Goal: Task Accomplishment & Management: Manage account settings

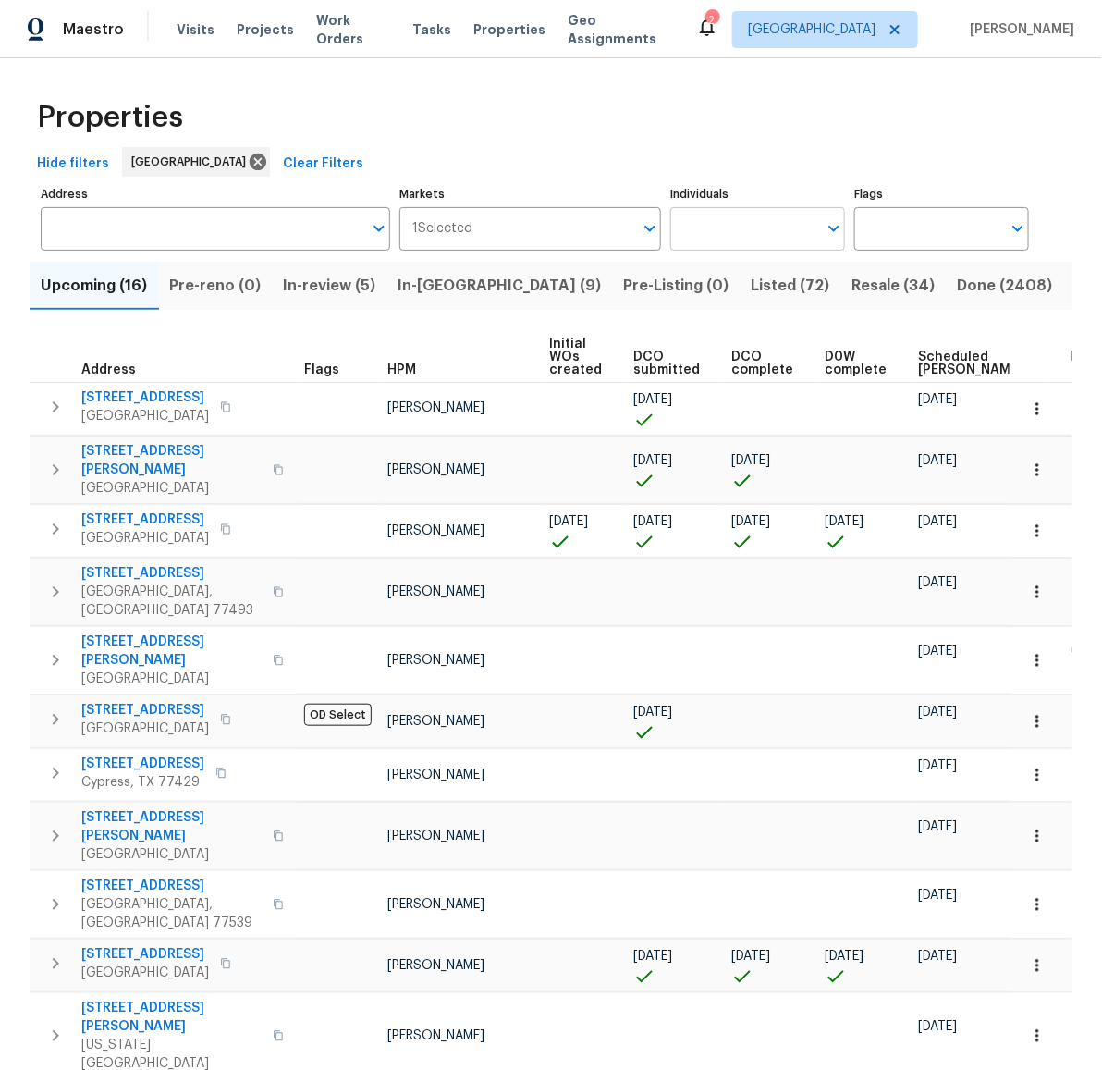
click at [755, 239] on input "Individuals" at bounding box center [743, 228] width 147 height 43
type input "andy"
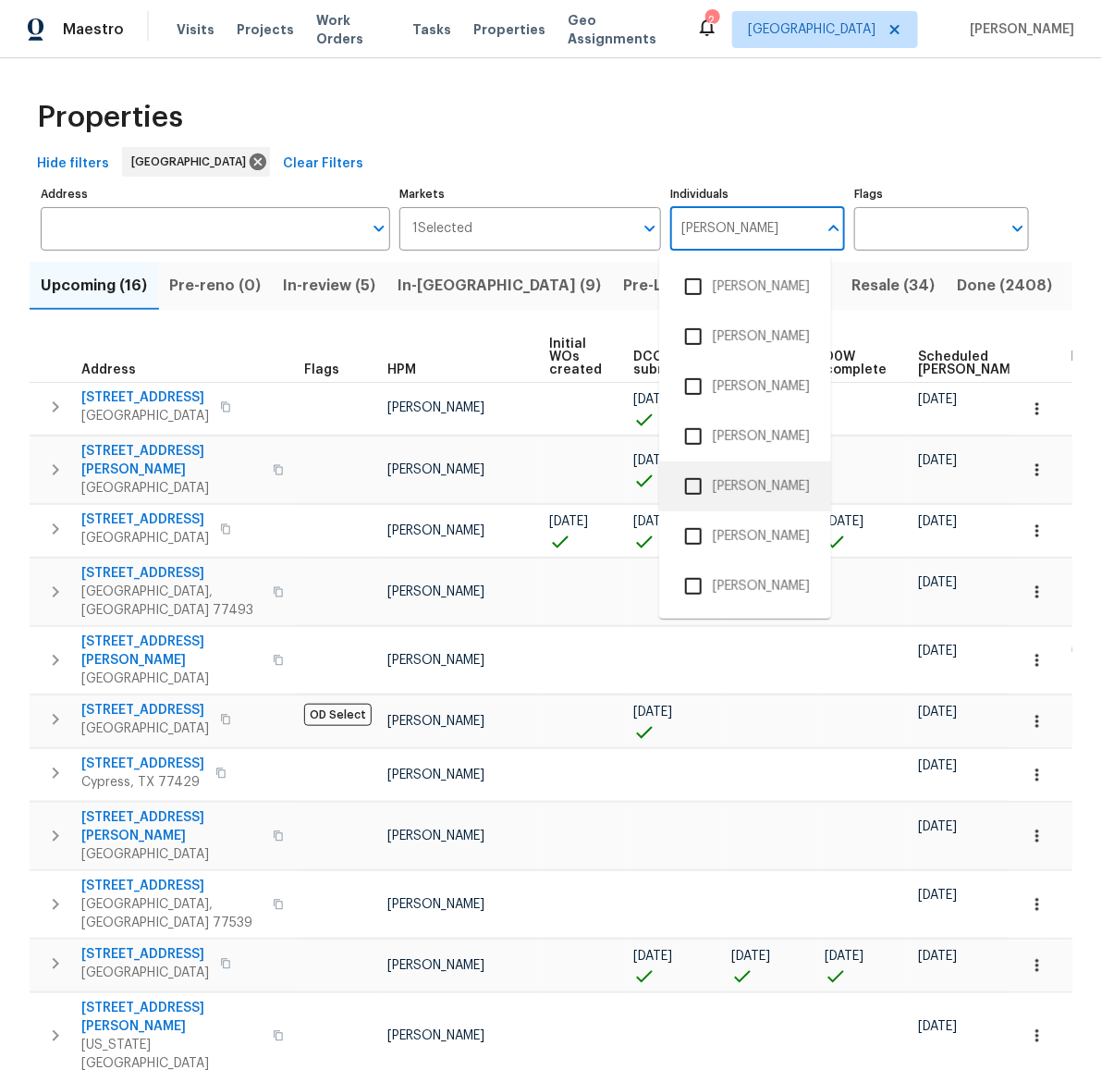
click at [696, 489] on input "checkbox" at bounding box center [693, 486] width 39 height 39
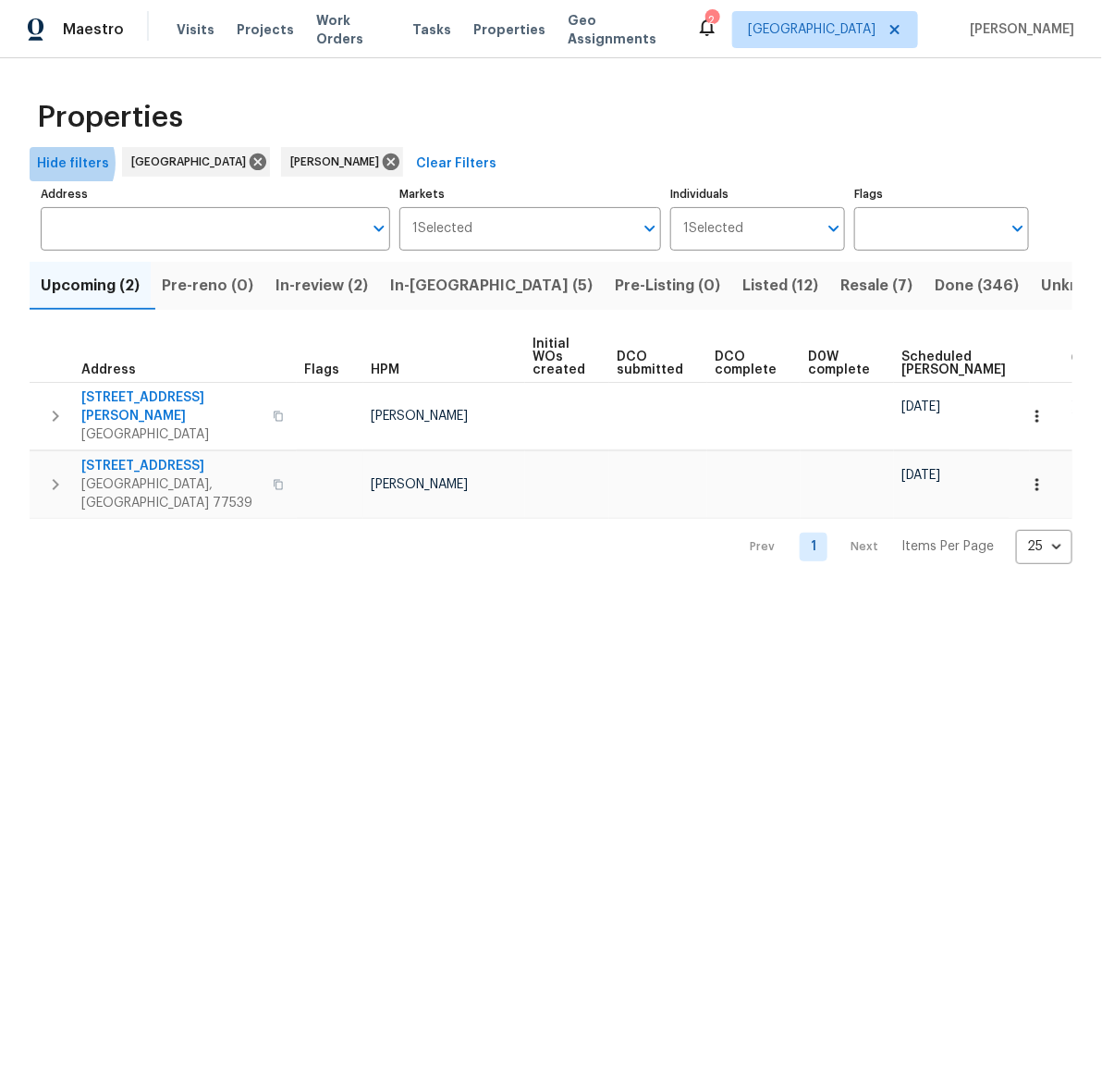
click at [54, 163] on span "Hide filters" at bounding box center [73, 164] width 72 height 23
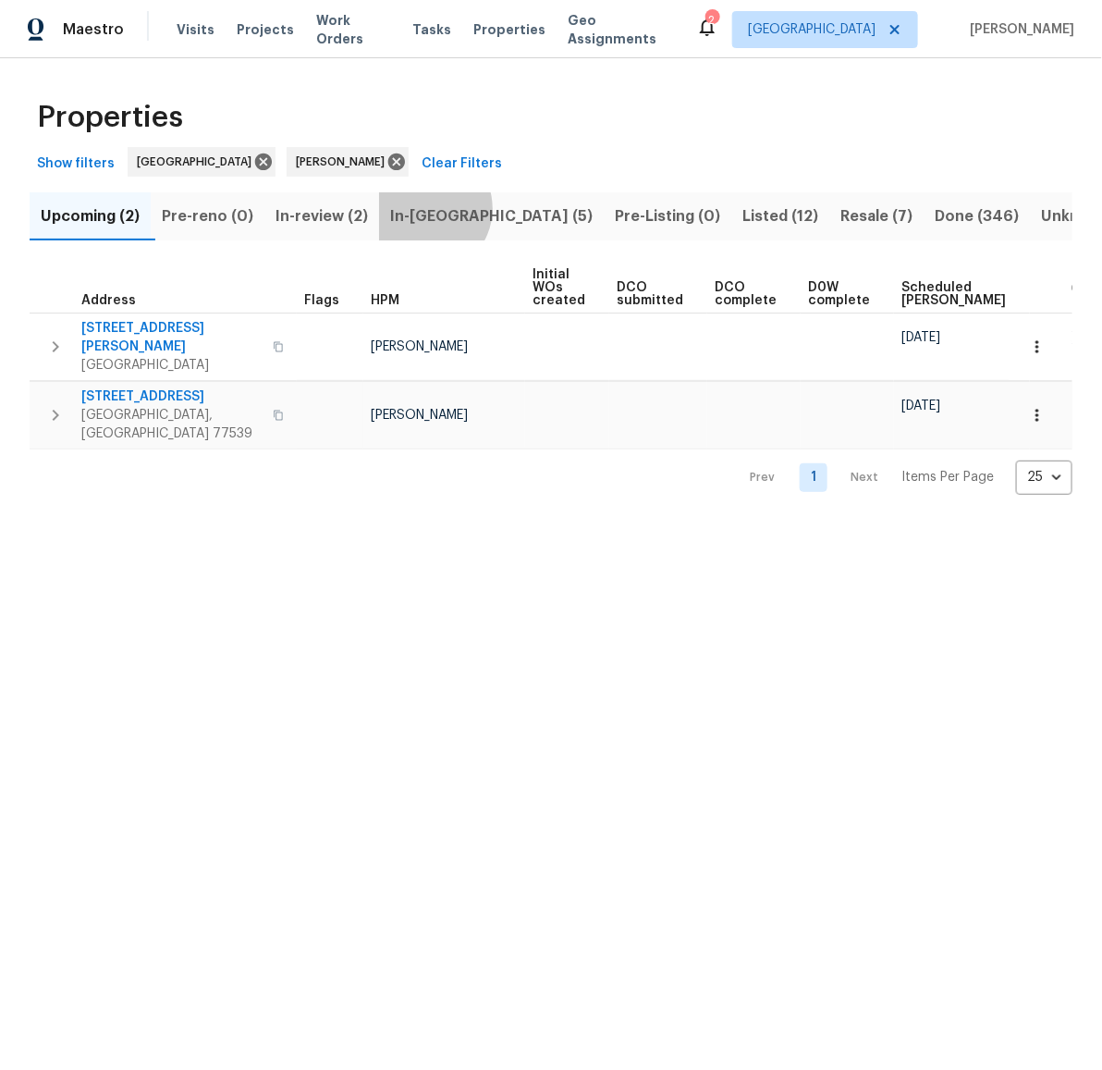
click at [436, 209] on span "In-reno (5)" at bounding box center [491, 216] width 203 height 26
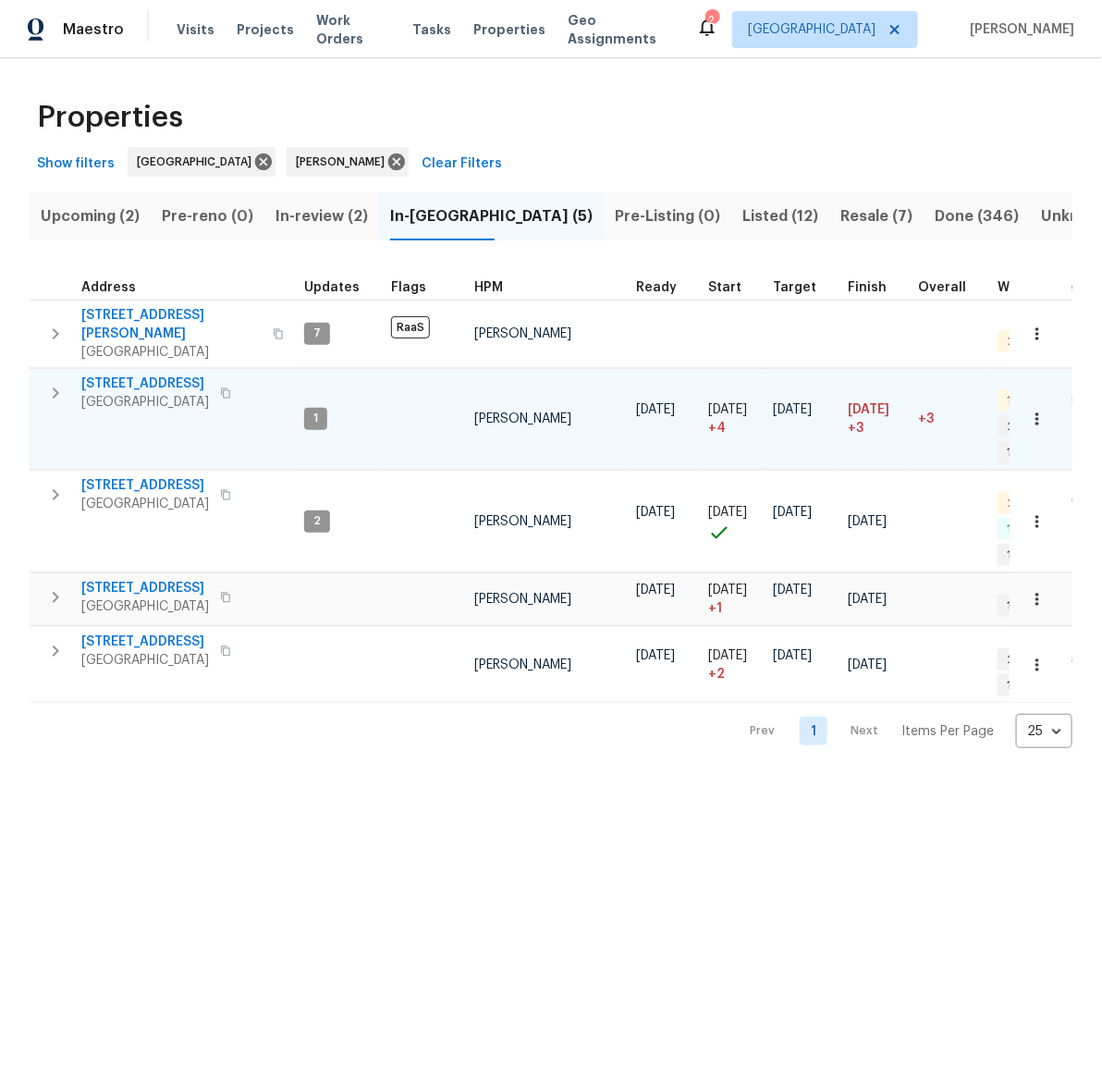
click at [56, 387] on icon "button" at bounding box center [56, 392] width 6 height 11
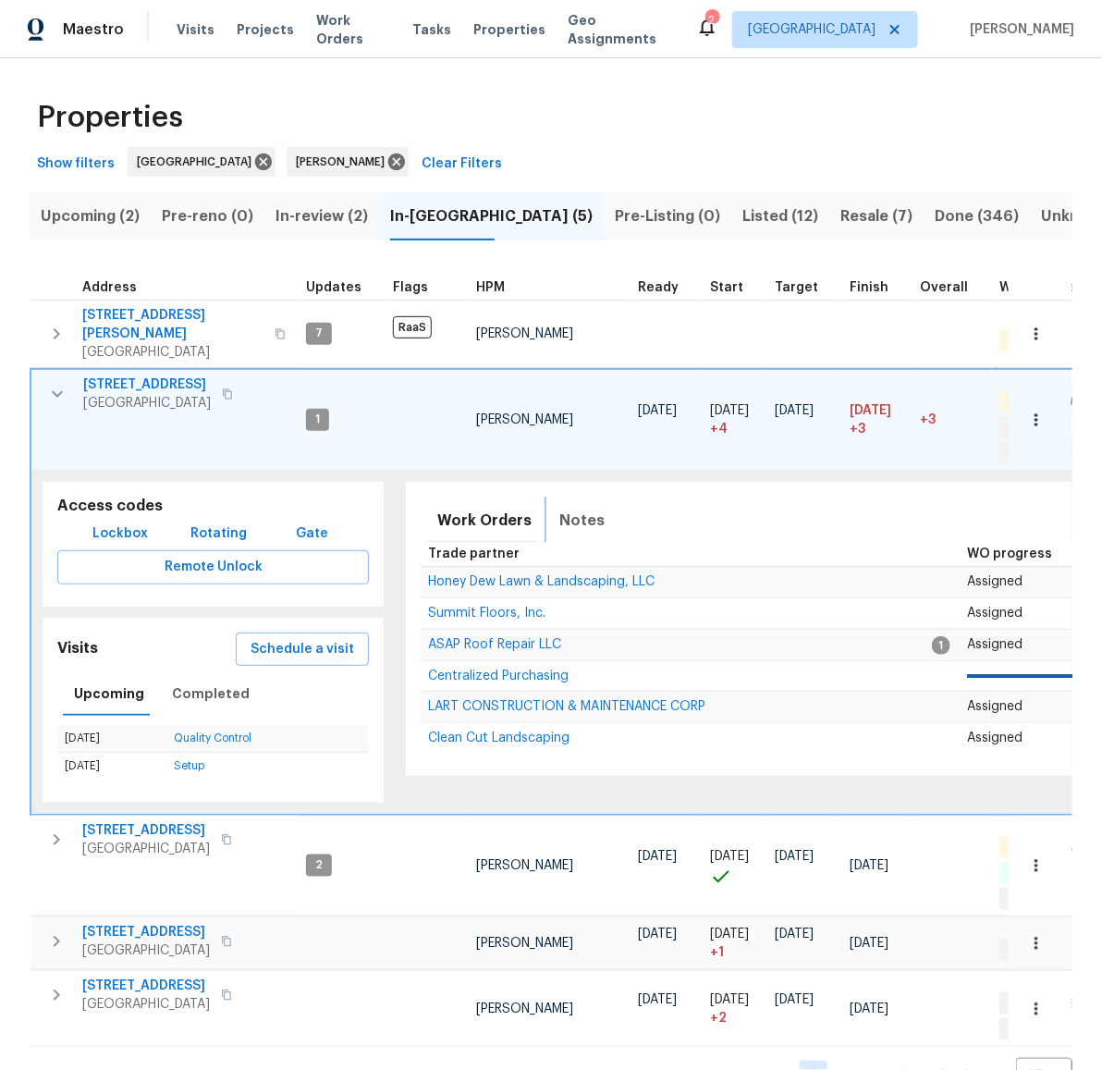
click at [574, 508] on span "Notes" at bounding box center [581, 521] width 45 height 26
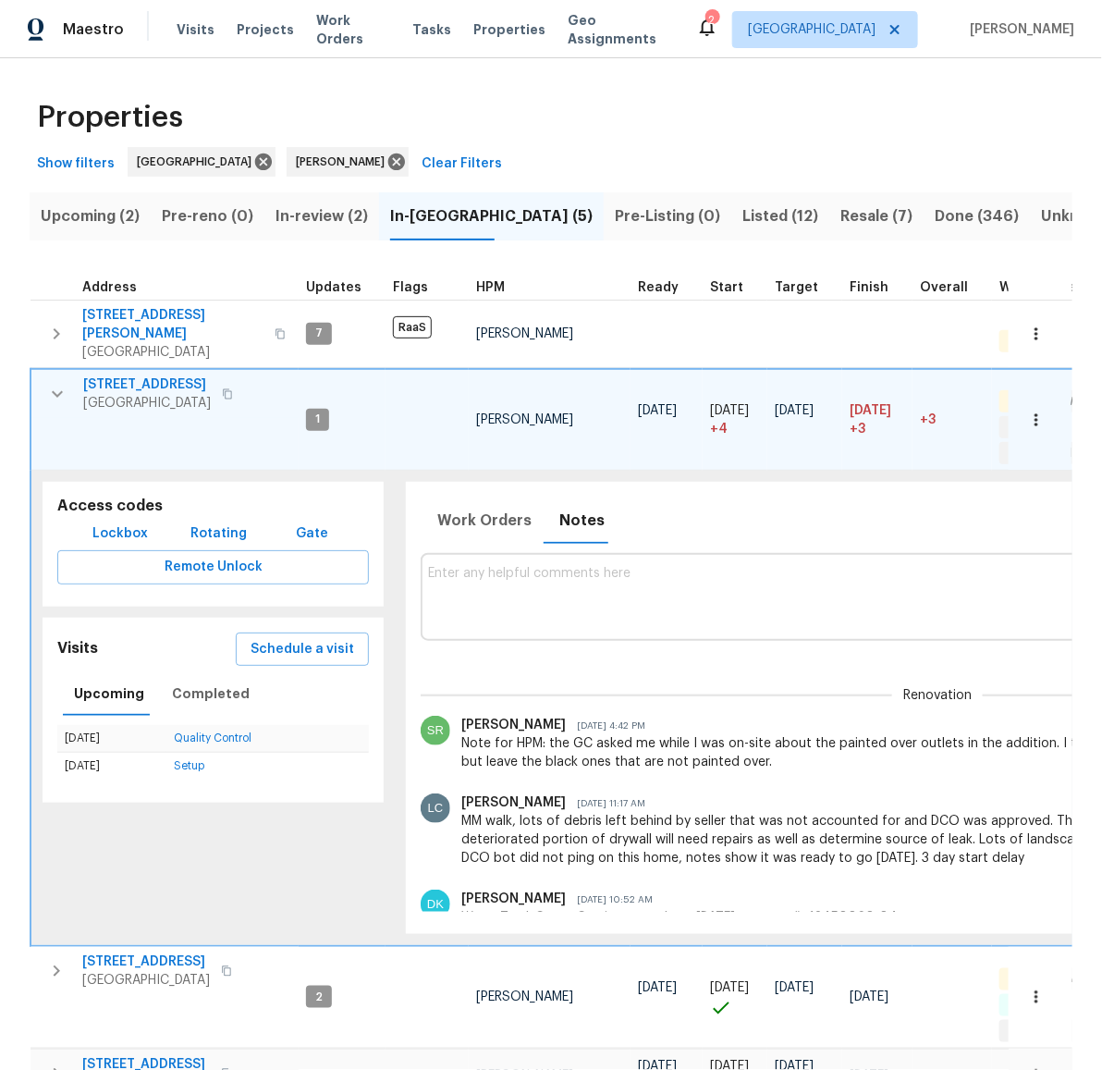
click at [608, 566] on textarea at bounding box center [937, 597] width 1019 height 62
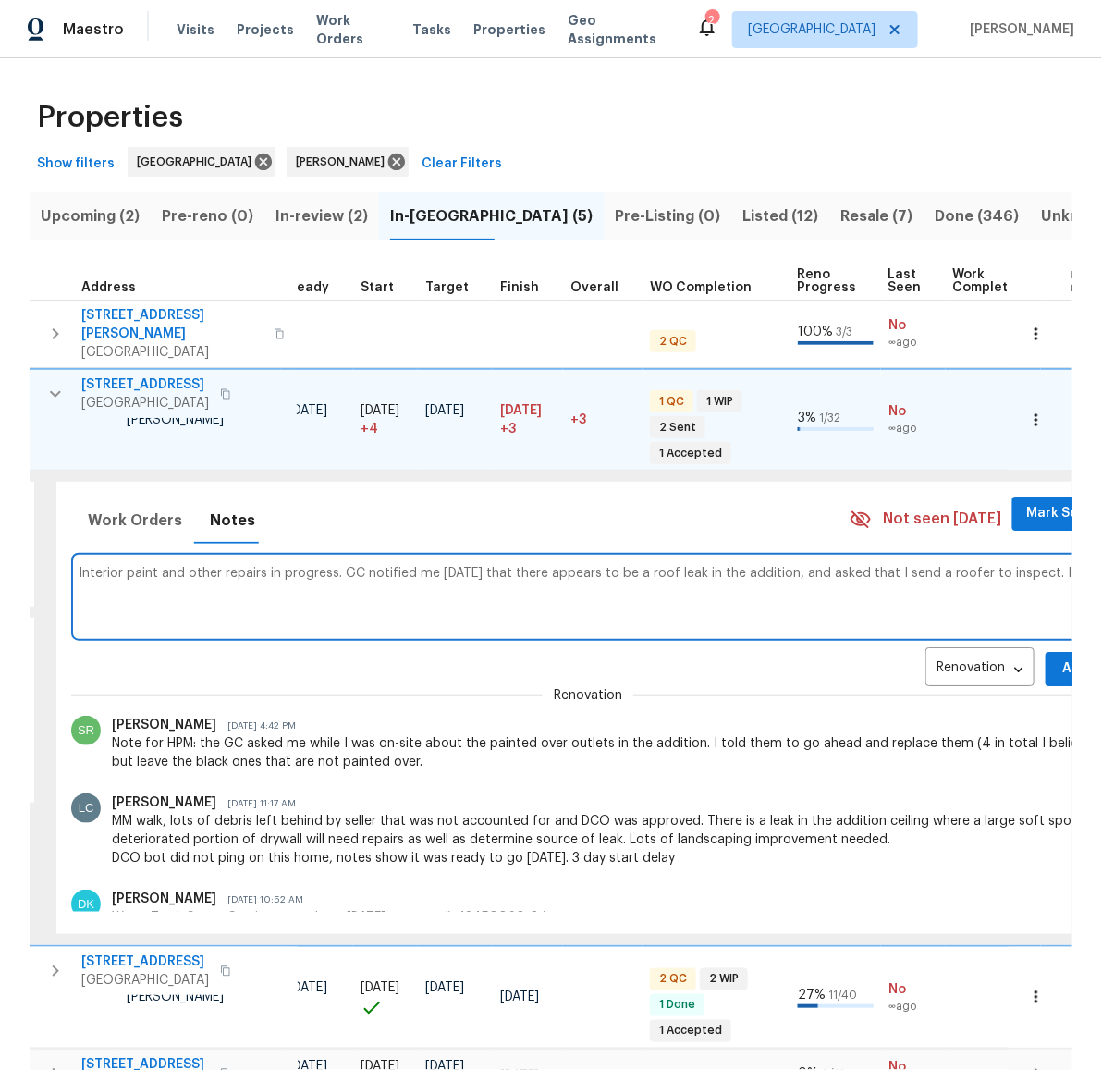
scroll to position [0, 356]
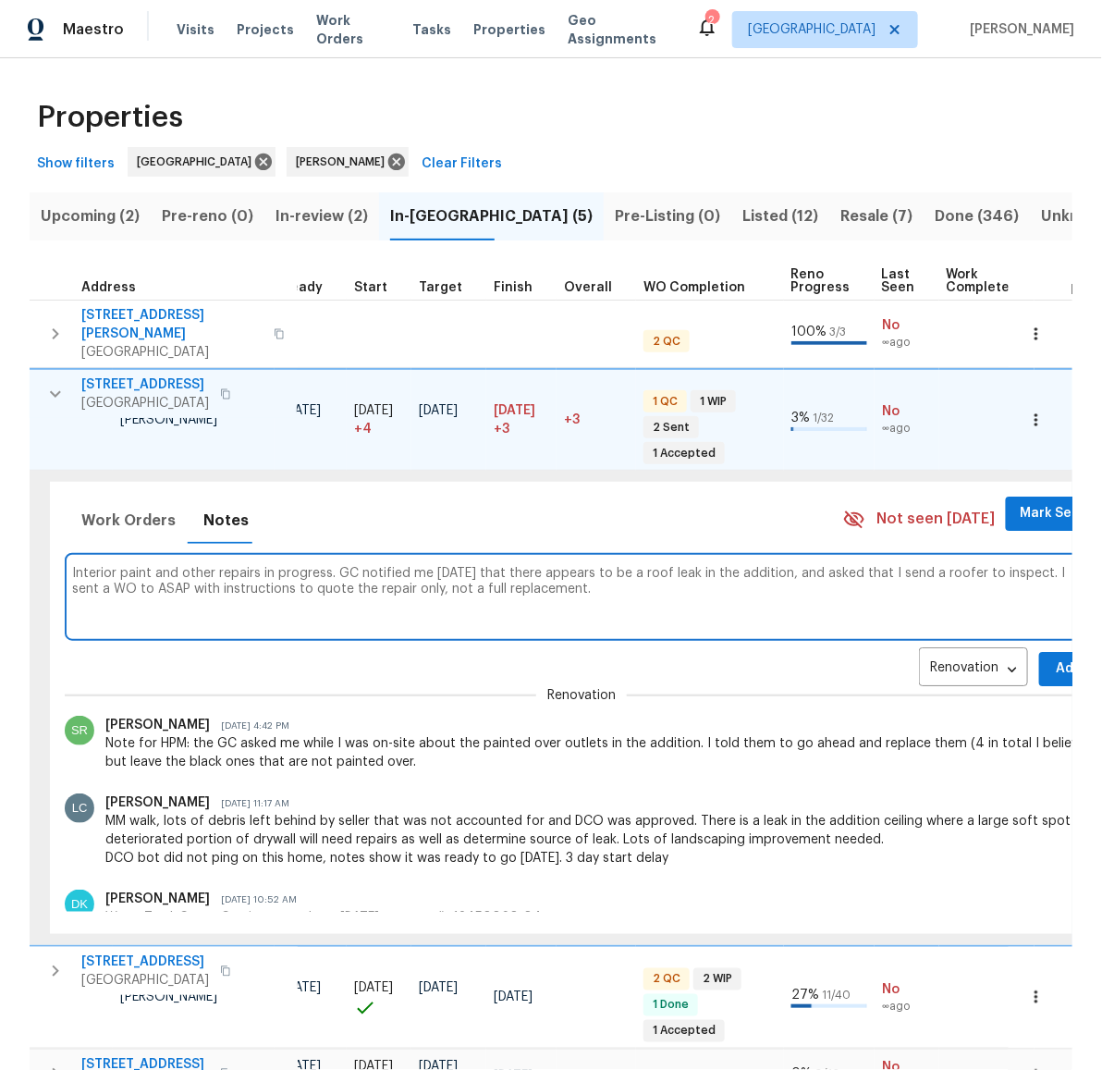
type textarea "Interior paint and other repairs in progress. GC notified me yesterday that the…"
click at [1054, 657] on span "Add" at bounding box center [1069, 668] width 30 height 23
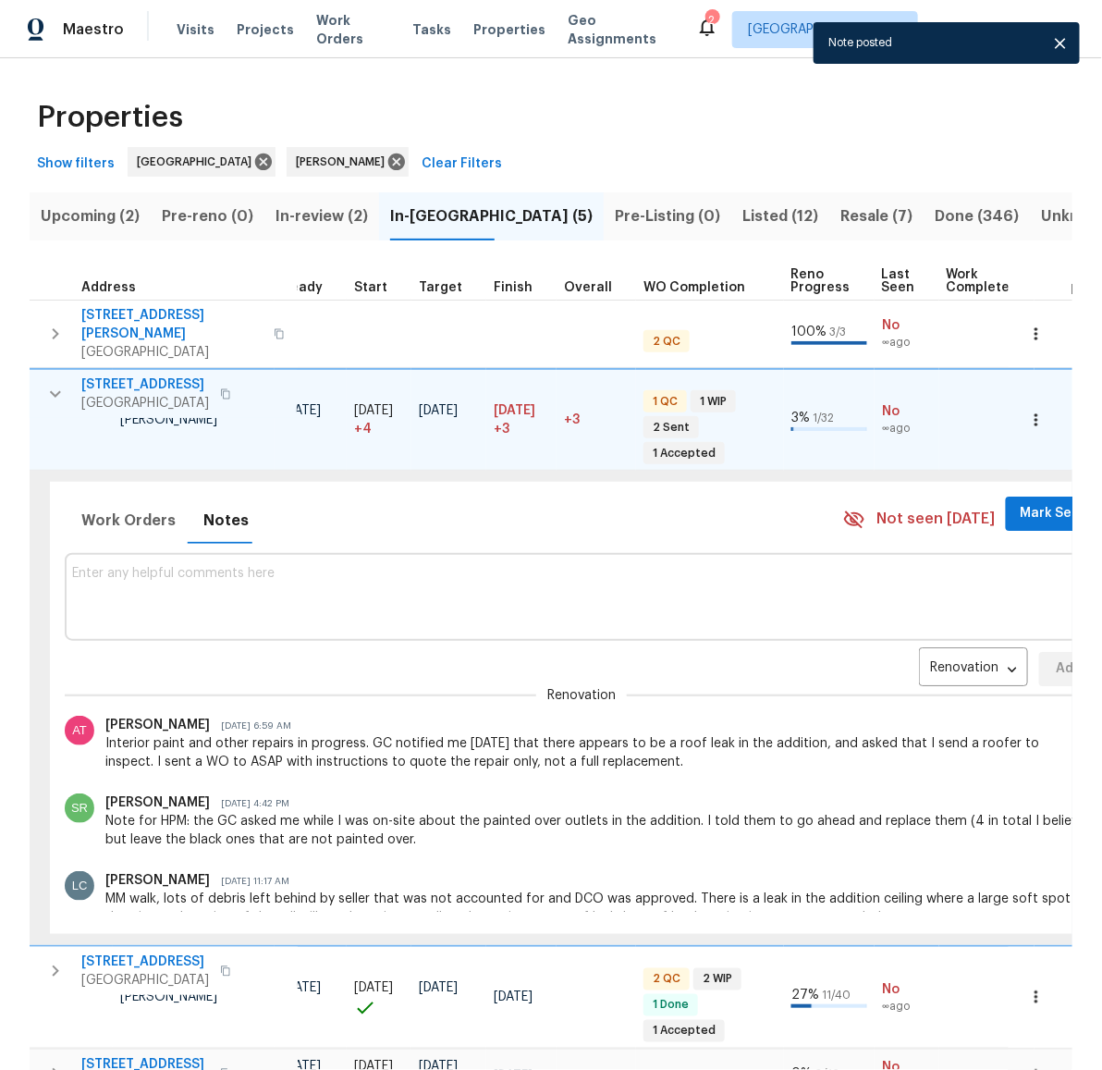
scroll to position [49, 0]
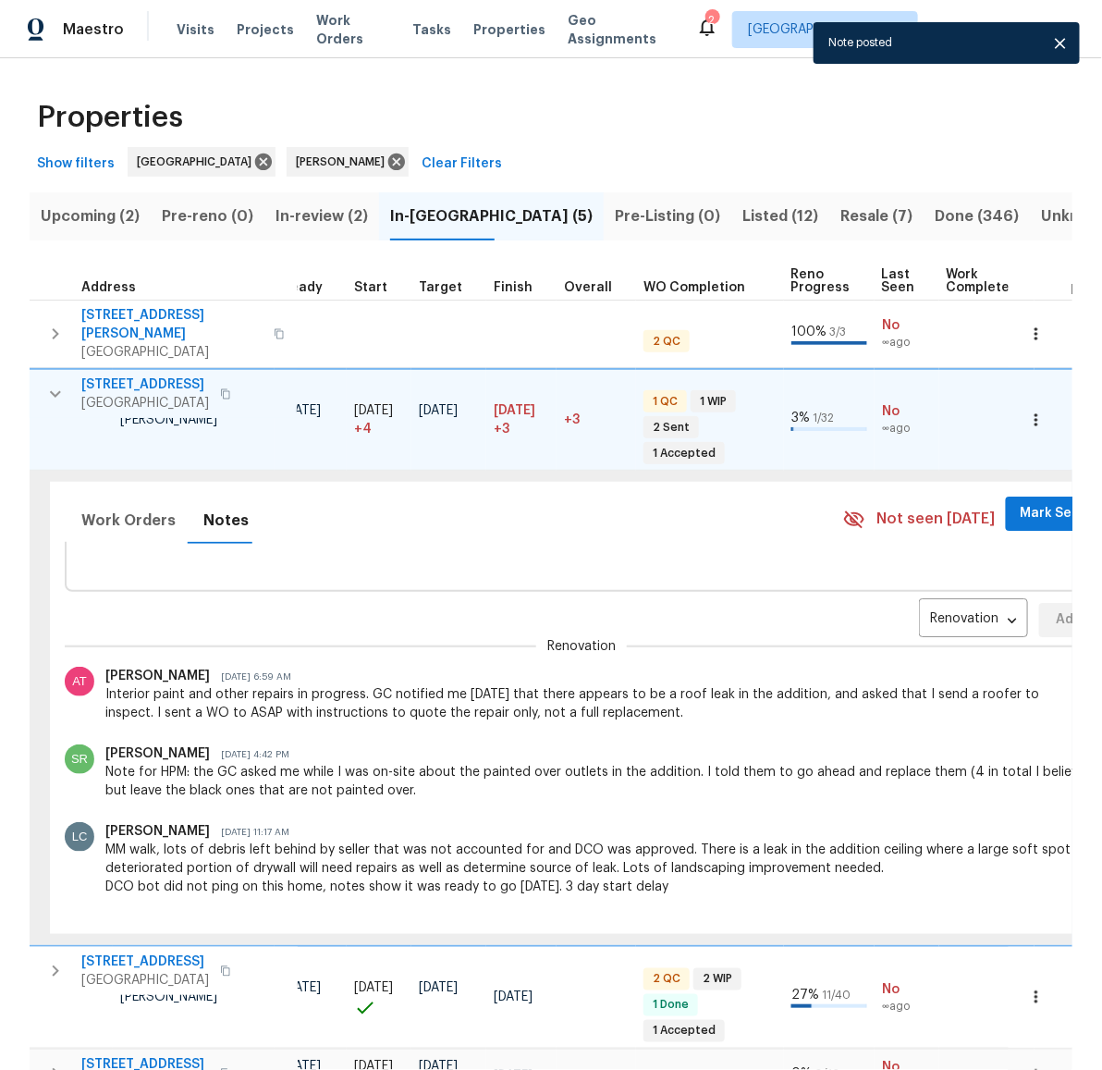
drag, startPoint x: 568, startPoint y: 896, endPoint x: 743, endPoint y: 903, distance: 175.9
click at [743, 903] on div "Work Orders Notes Not seen today Mark Seen Renovation RENOVATION ​ Add Renovati…" at bounding box center [584, 708] width 1091 height 474
drag, startPoint x: 683, startPoint y: 898, endPoint x: 863, endPoint y: 889, distance: 179.6
click at [863, 889] on div "Work Orders Notes Not seen today Mark Seen Renovation RENOVATION ​ Add Renovati…" at bounding box center [584, 708] width 1091 height 474
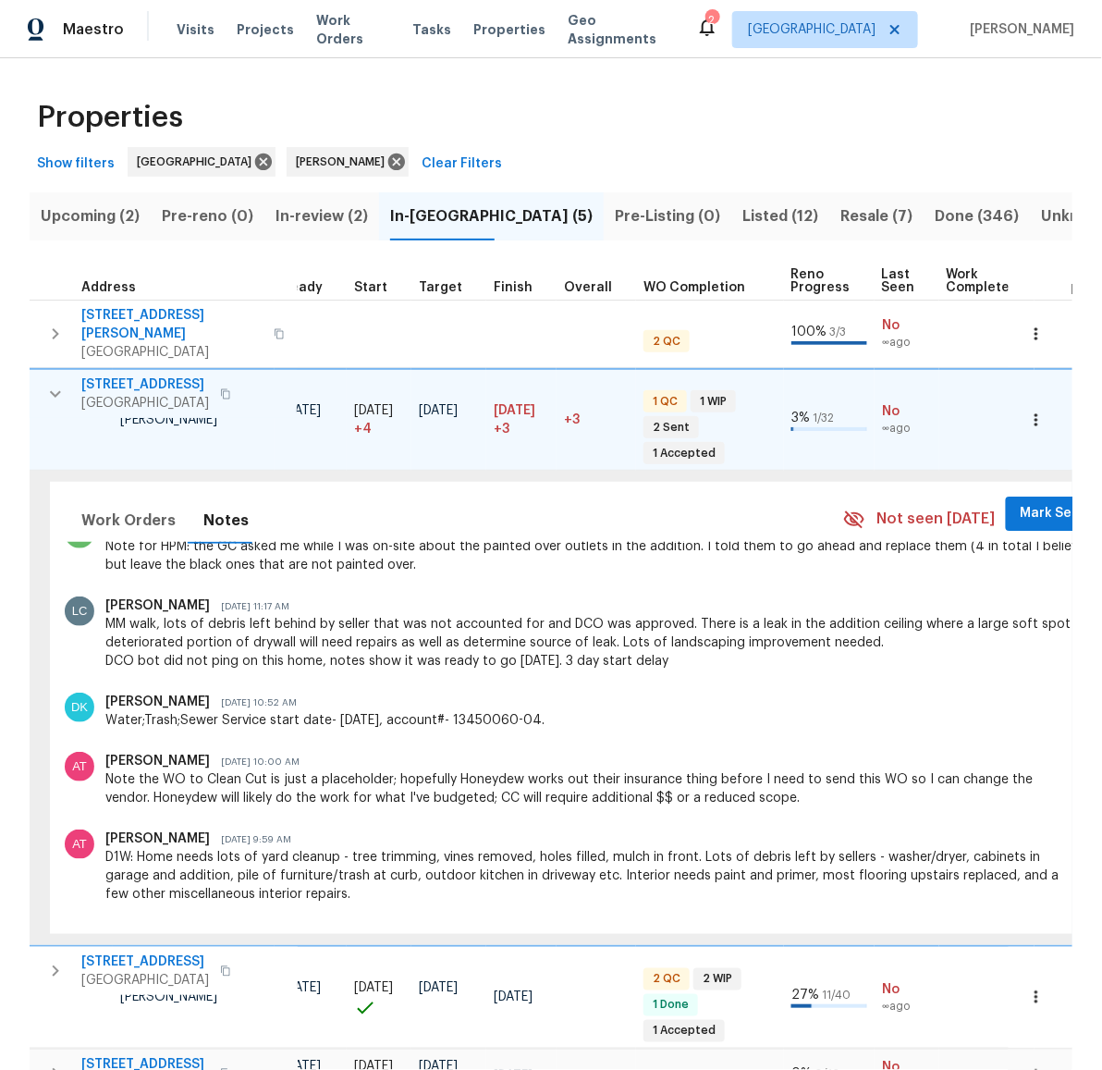
scroll to position [0, 0]
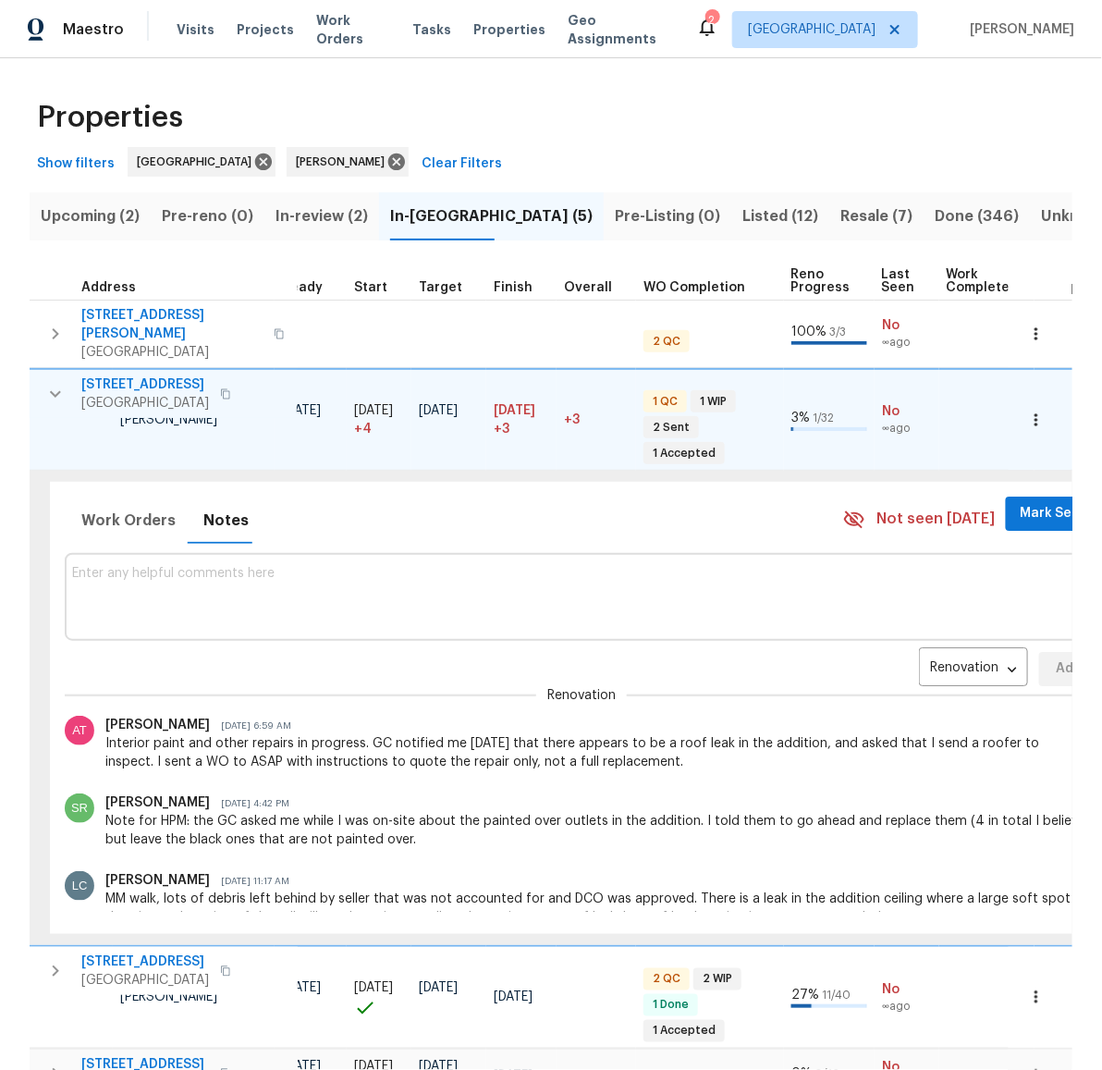
click at [55, 390] on icon "button" at bounding box center [55, 393] width 11 height 6
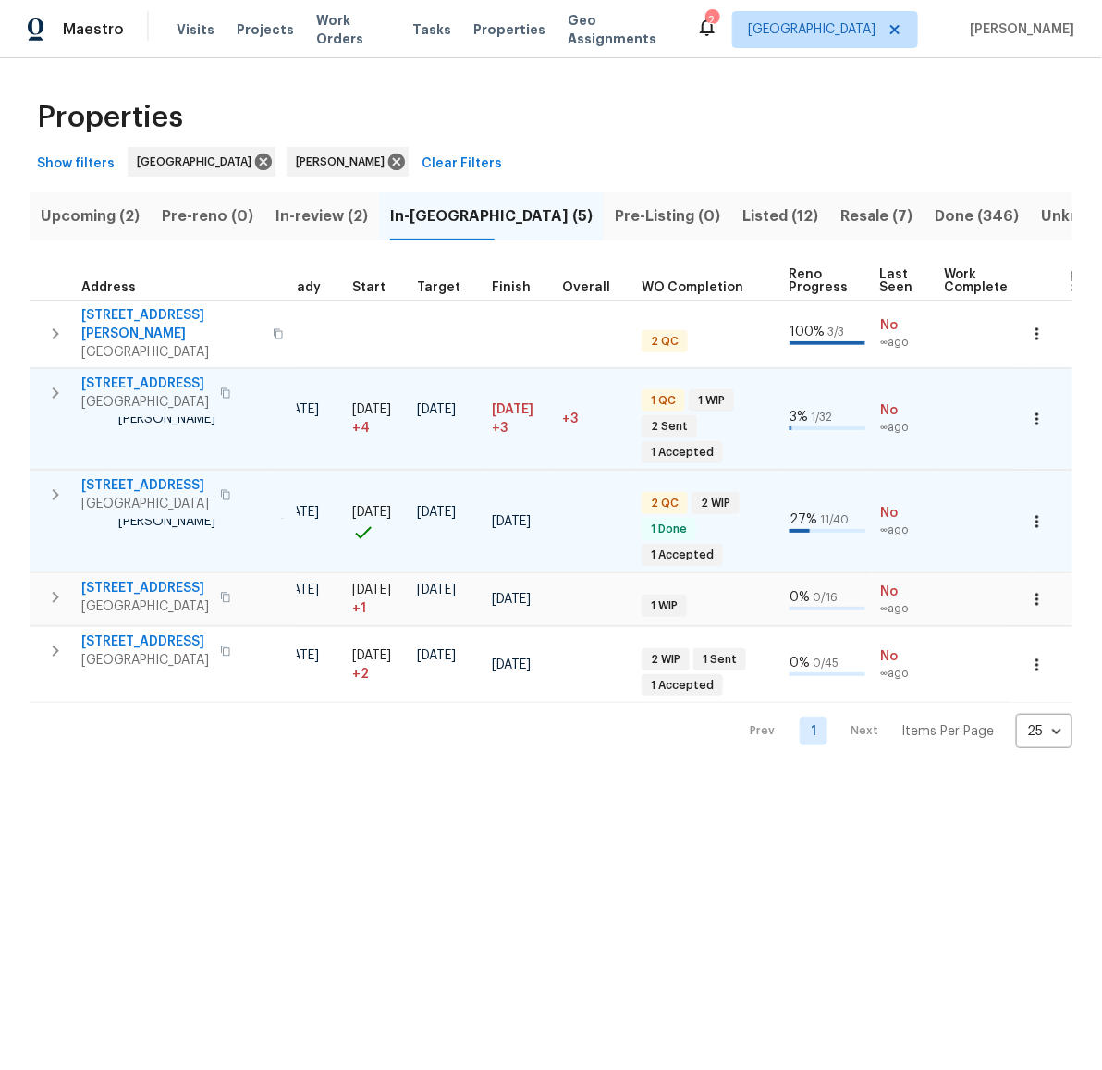
click at [53, 484] on icon "button" at bounding box center [55, 495] width 22 height 22
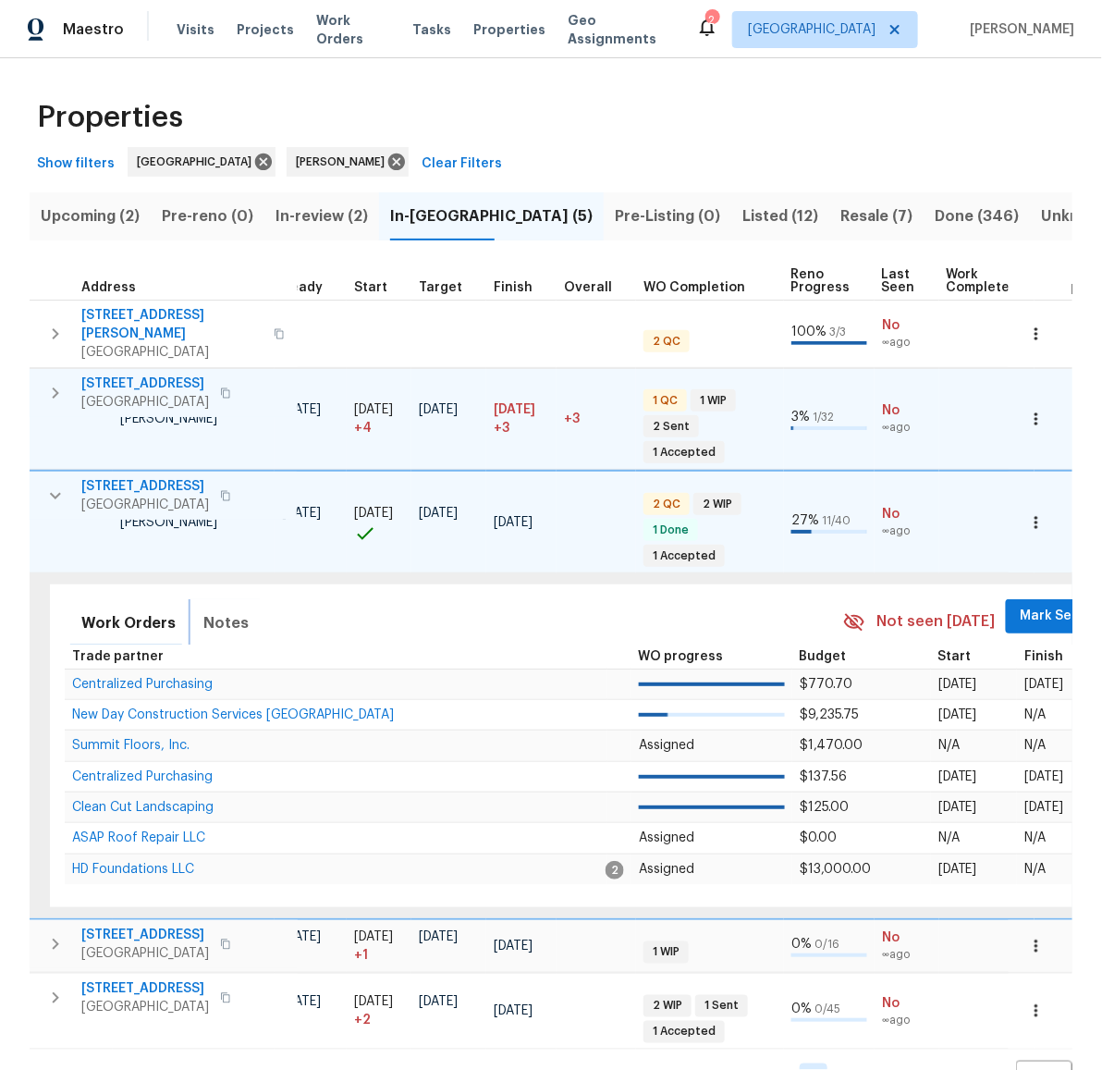
click at [220, 610] on span "Notes" at bounding box center [225, 623] width 45 height 26
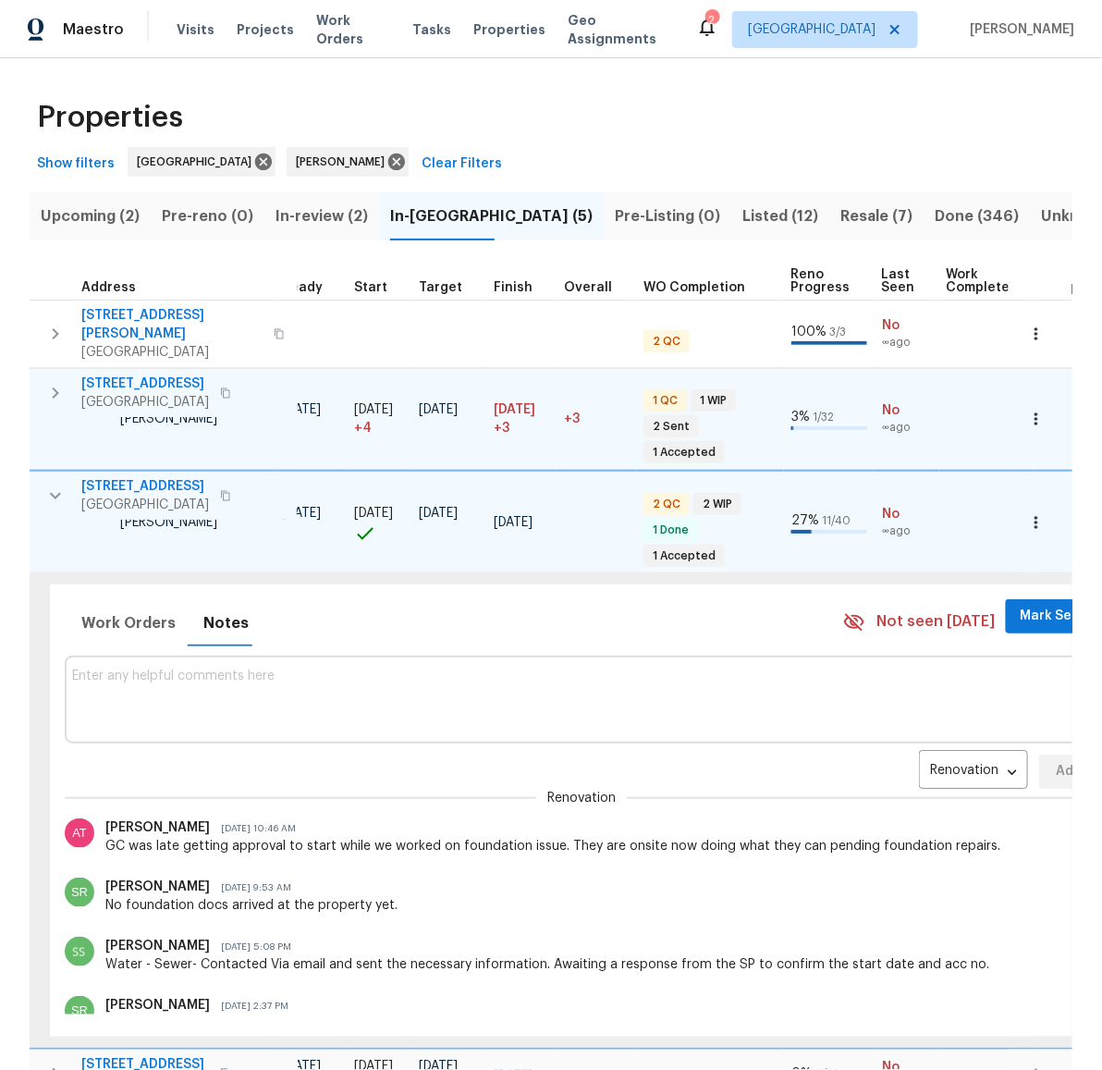
click at [165, 477] on span "14542 Circlewood Way" at bounding box center [145, 486] width 128 height 18
click at [359, 669] on textarea at bounding box center [581, 700] width 1019 height 62
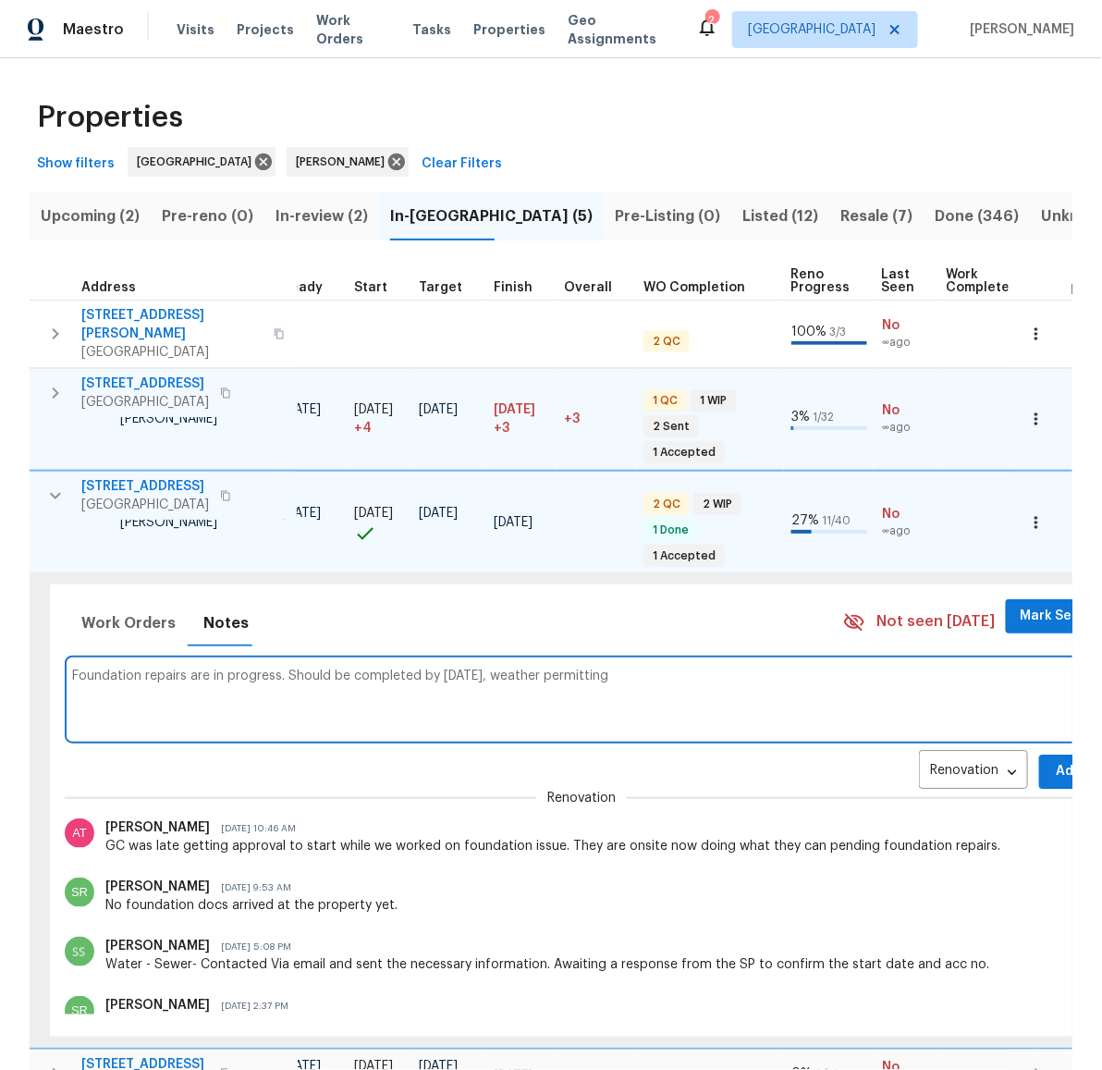
type textarea "Foundation repairs are in progress. Should be completed by Saturday, weather pe…"
click at [1039, 755] on button "Add" at bounding box center [1068, 772] width 59 height 34
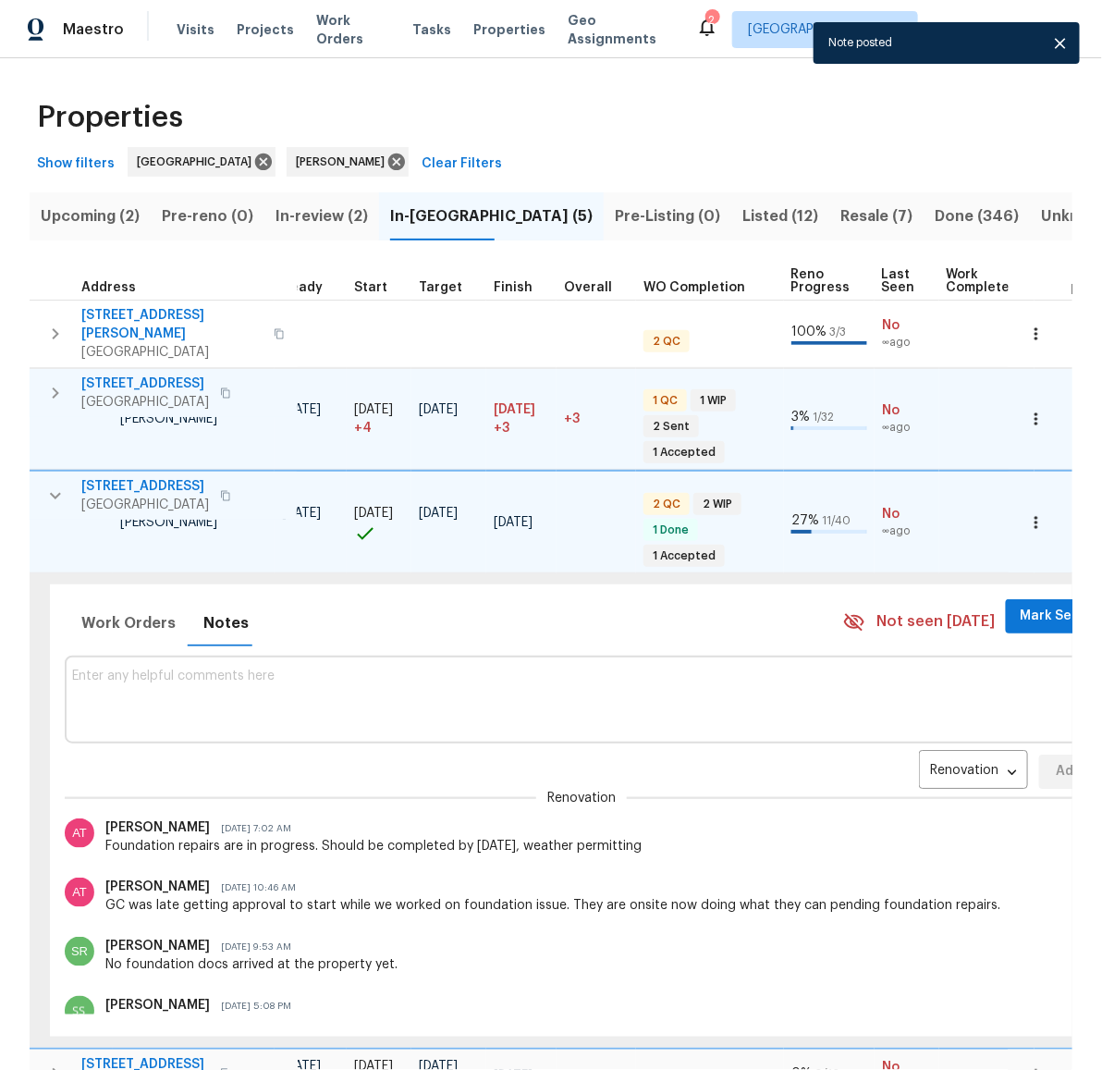
click at [66, 485] on icon "button" at bounding box center [55, 496] width 22 height 22
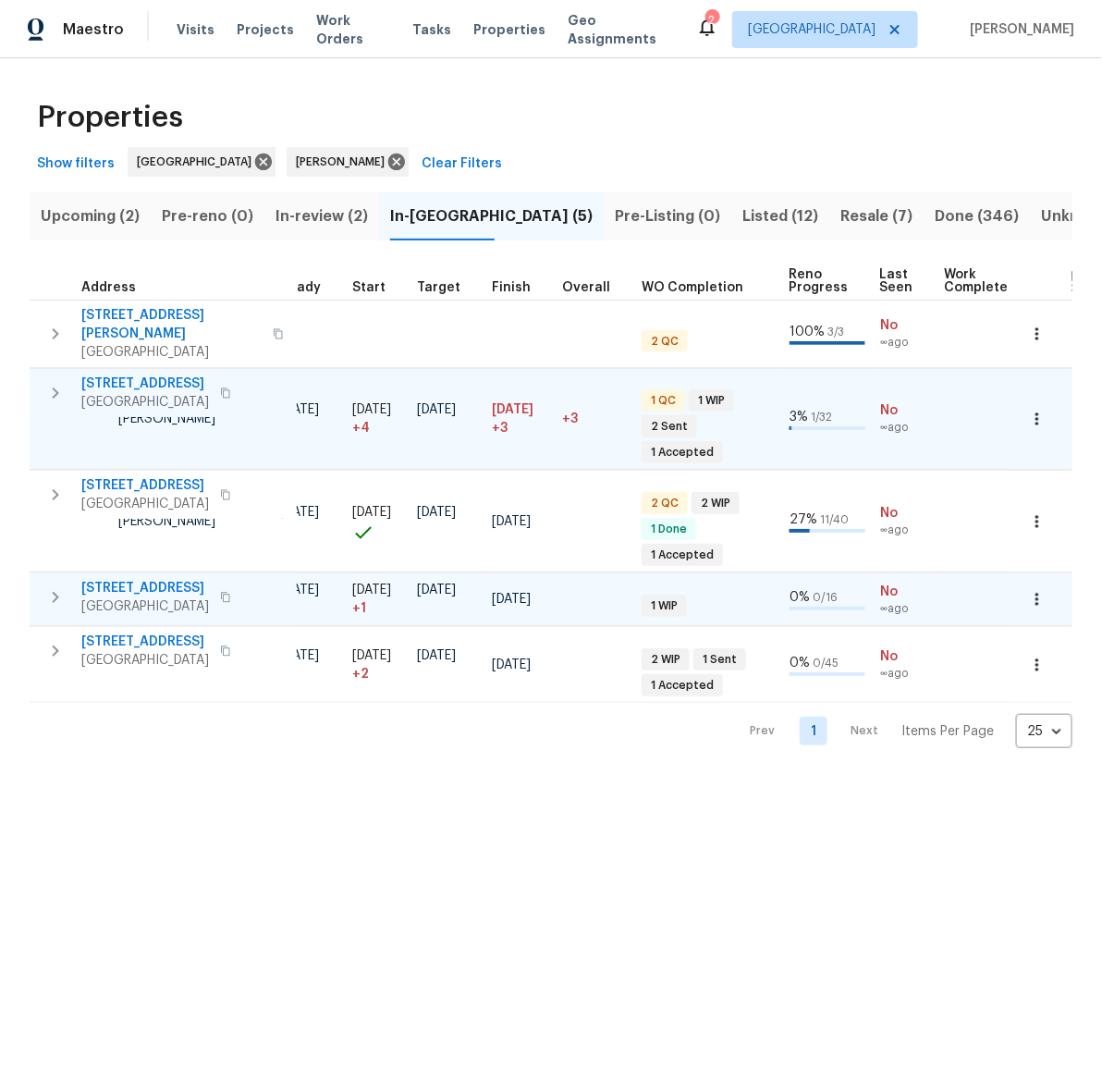
click at [56, 586] on icon "button" at bounding box center [55, 597] width 22 height 22
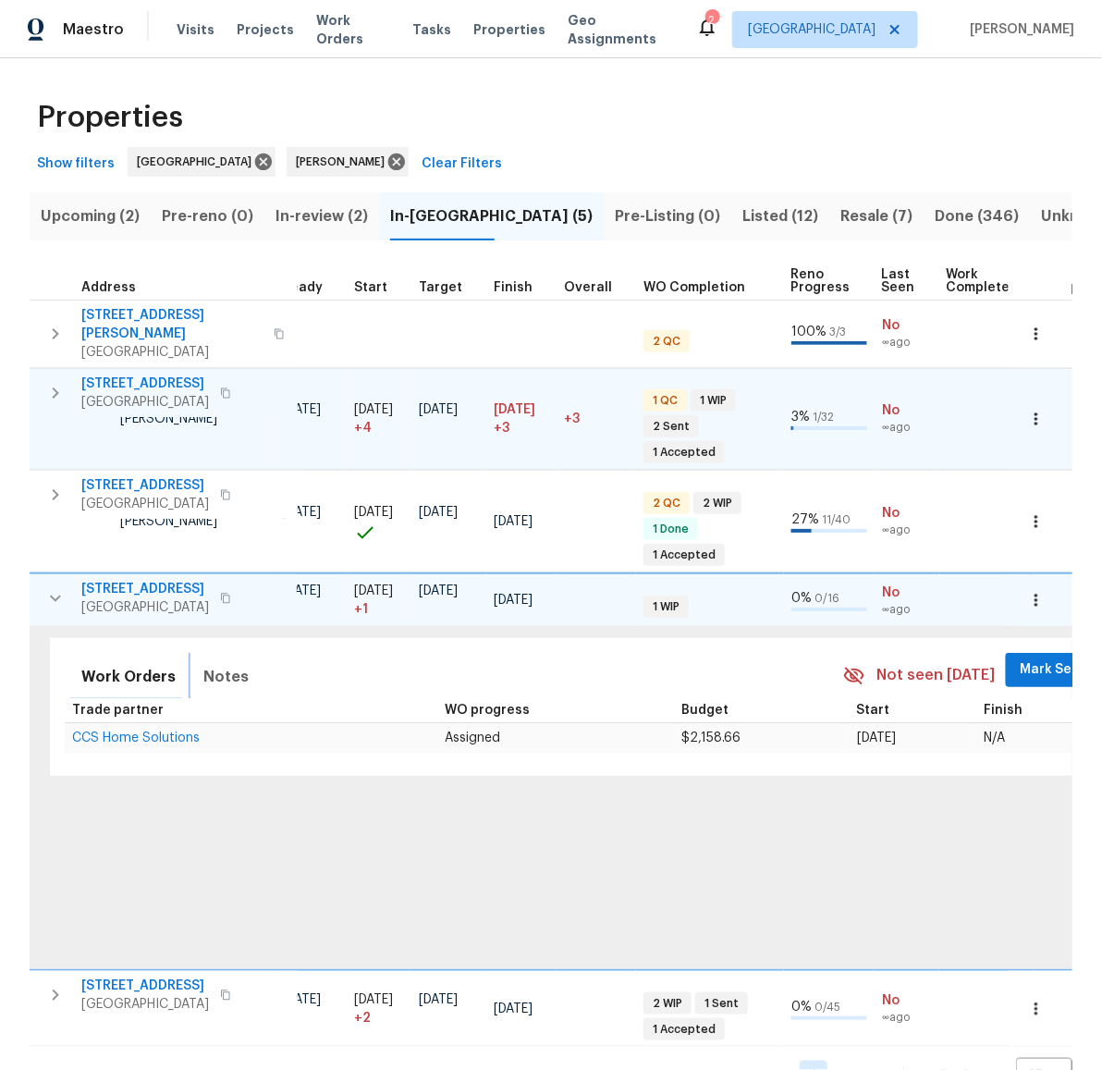
click at [210, 664] on span "Notes" at bounding box center [225, 677] width 45 height 26
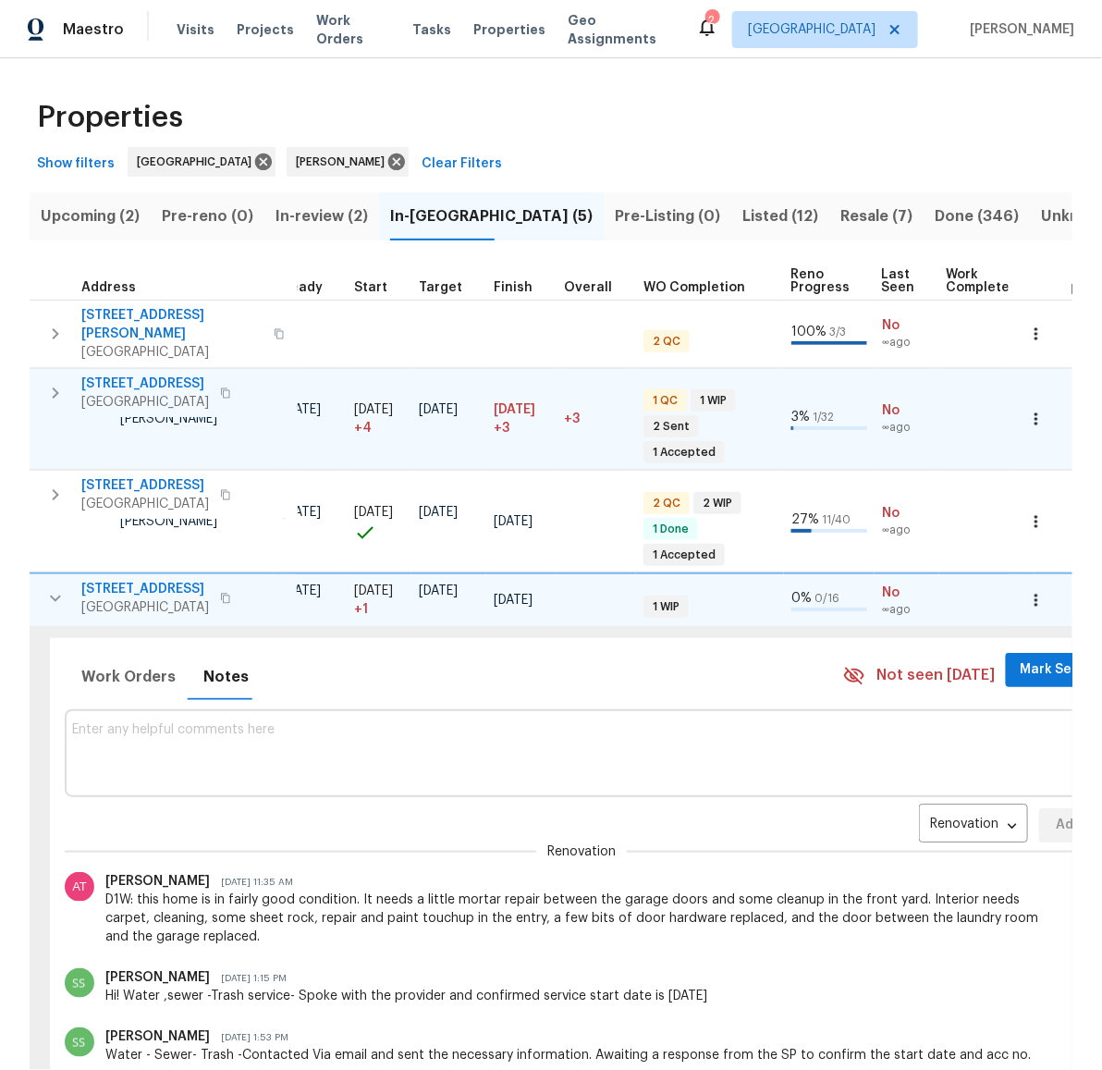
click at [58, 587] on icon "button" at bounding box center [55, 598] width 22 height 22
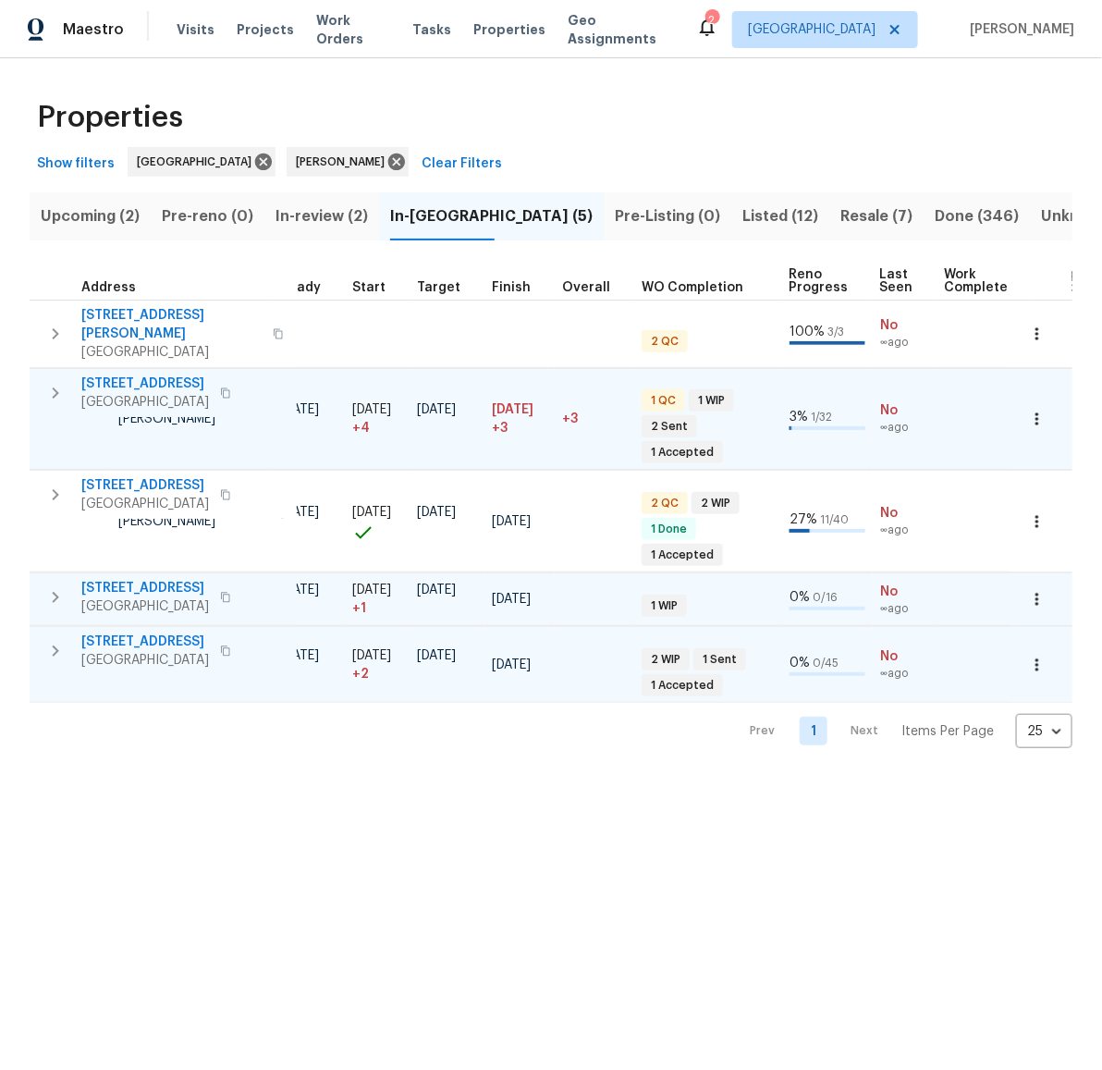
click at [59, 640] on icon "button" at bounding box center [55, 651] width 22 height 22
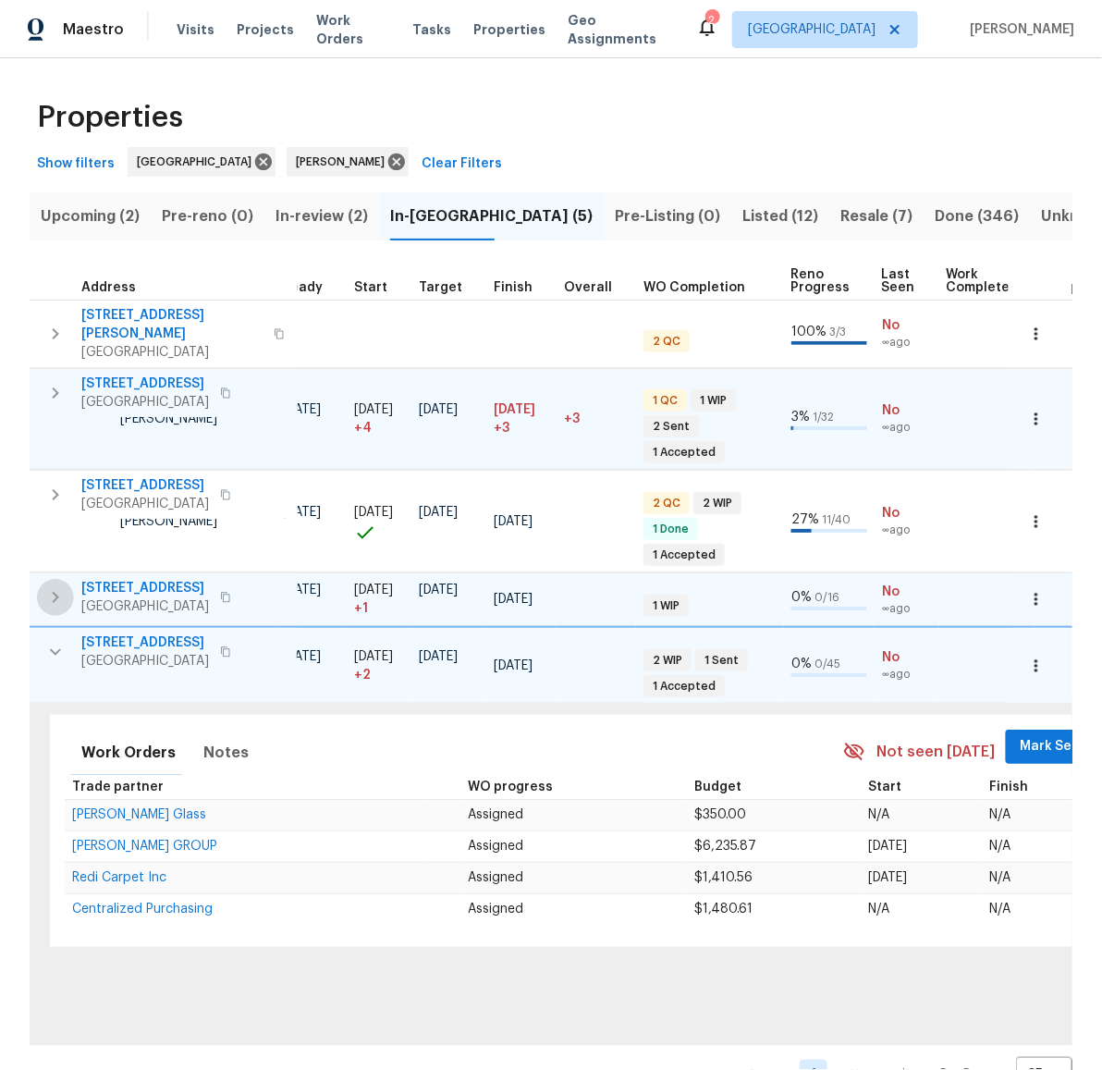
click at [54, 592] on icon "button" at bounding box center [56, 597] width 6 height 11
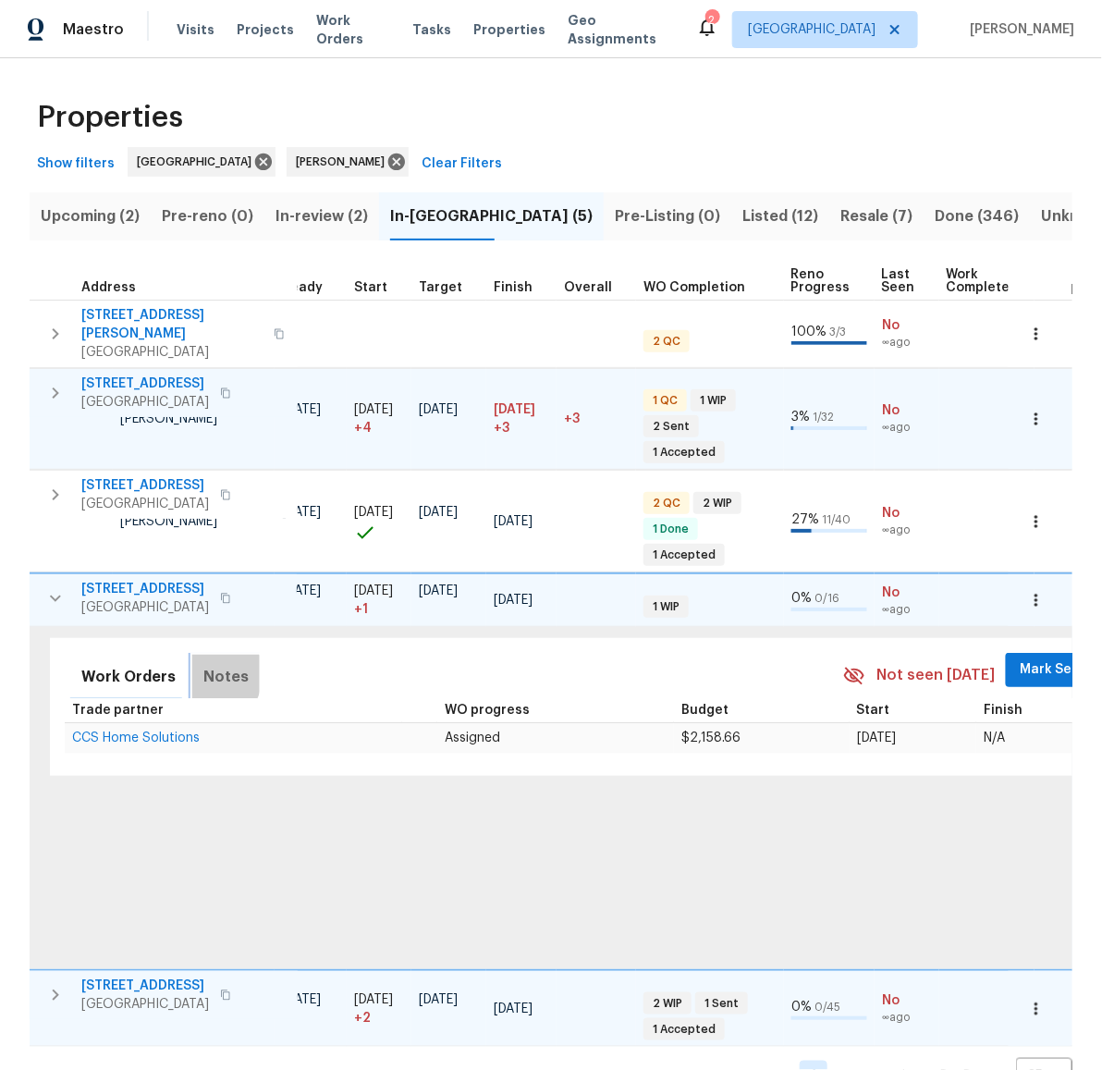
click at [192, 655] on button "Notes" at bounding box center [226, 677] width 68 height 44
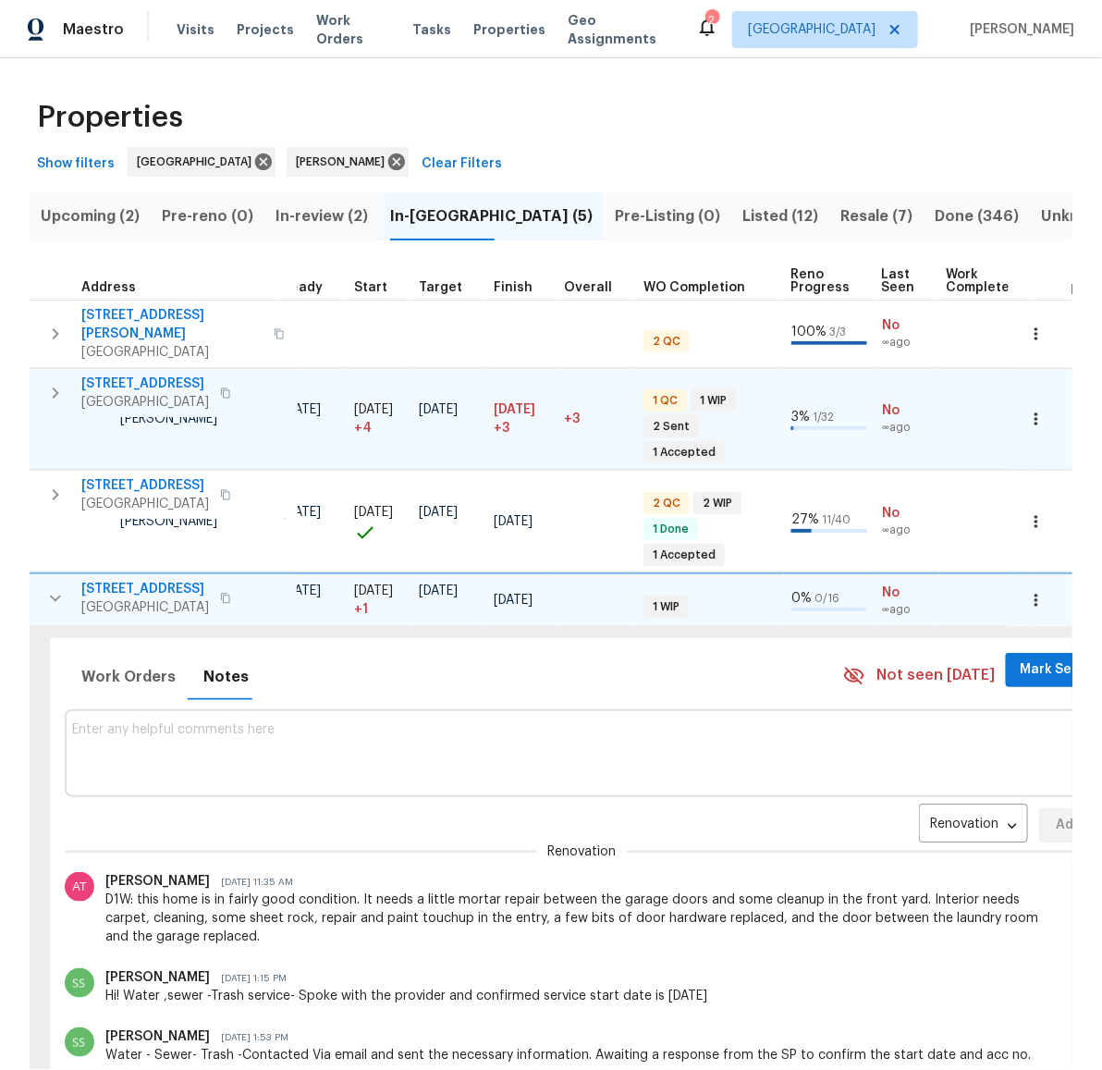
click at [368, 741] on textarea at bounding box center [581, 753] width 1019 height 62
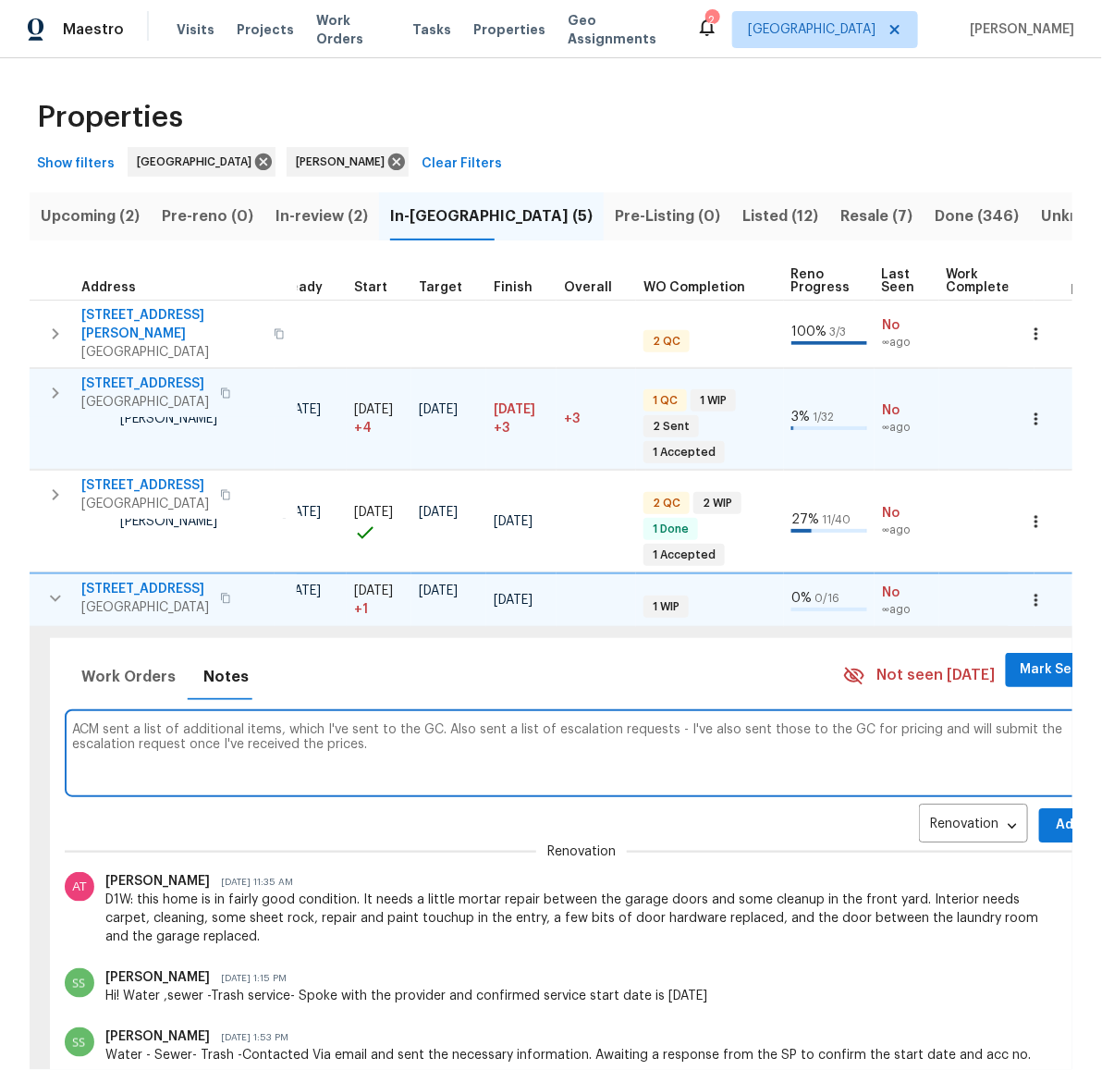
type textarea "ACM sent a list of additional items, which I've sent to the GC. Also sent a lis…"
click at [1039, 808] on button "Add" at bounding box center [1068, 825] width 59 height 34
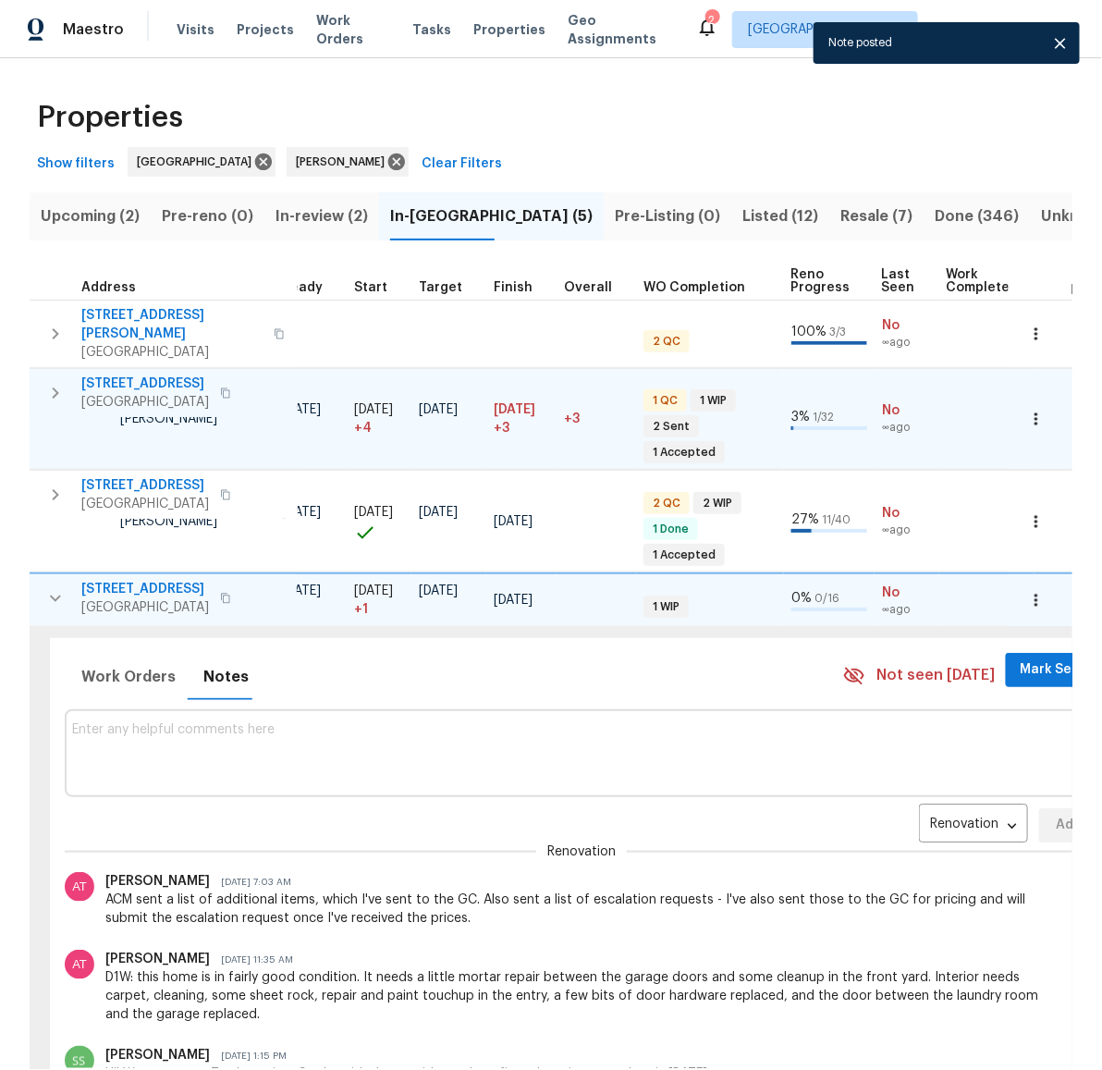
click at [51, 587] on icon "button" at bounding box center [55, 598] width 22 height 22
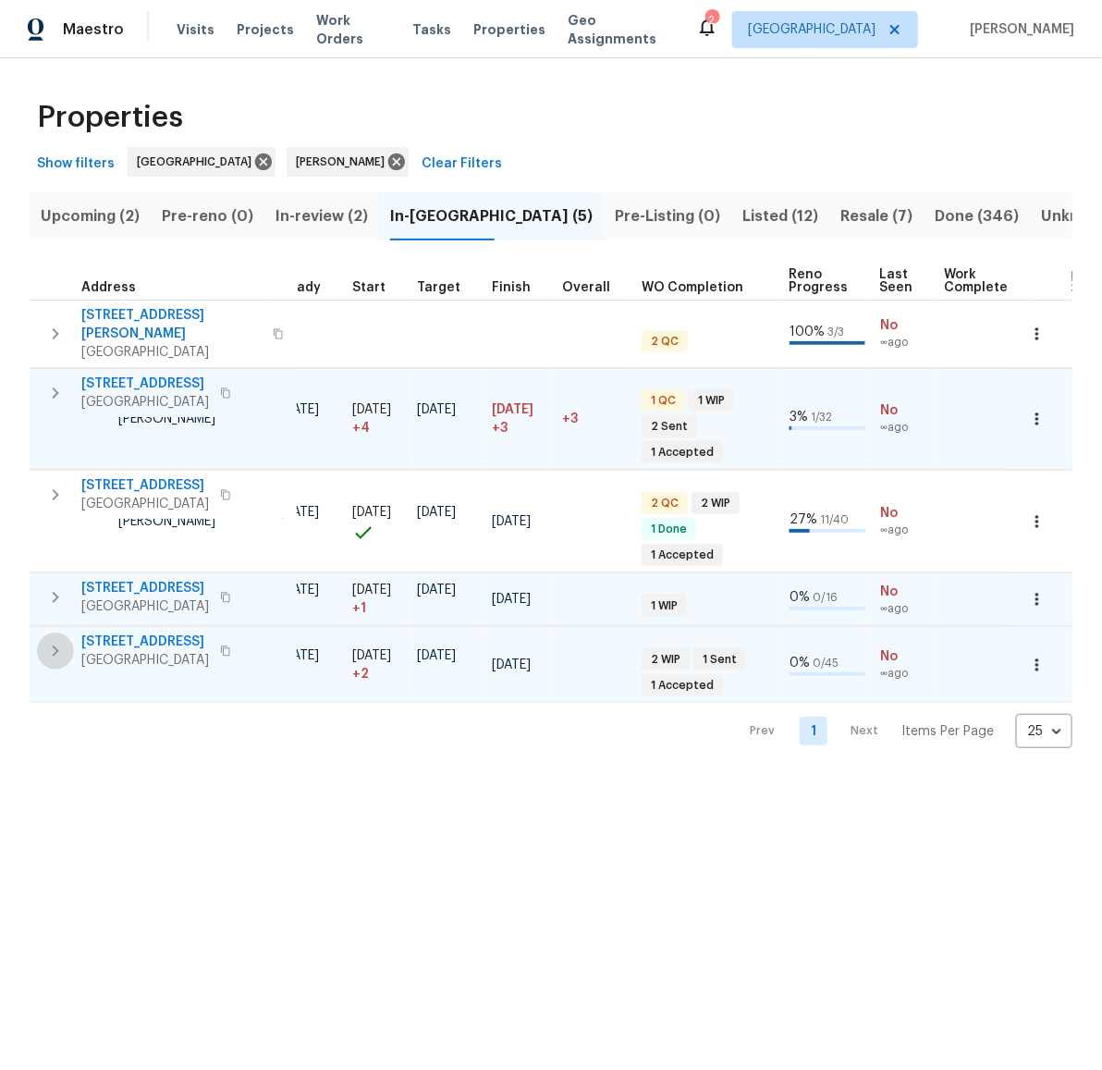
click at [57, 640] on icon "button" at bounding box center [55, 651] width 22 height 22
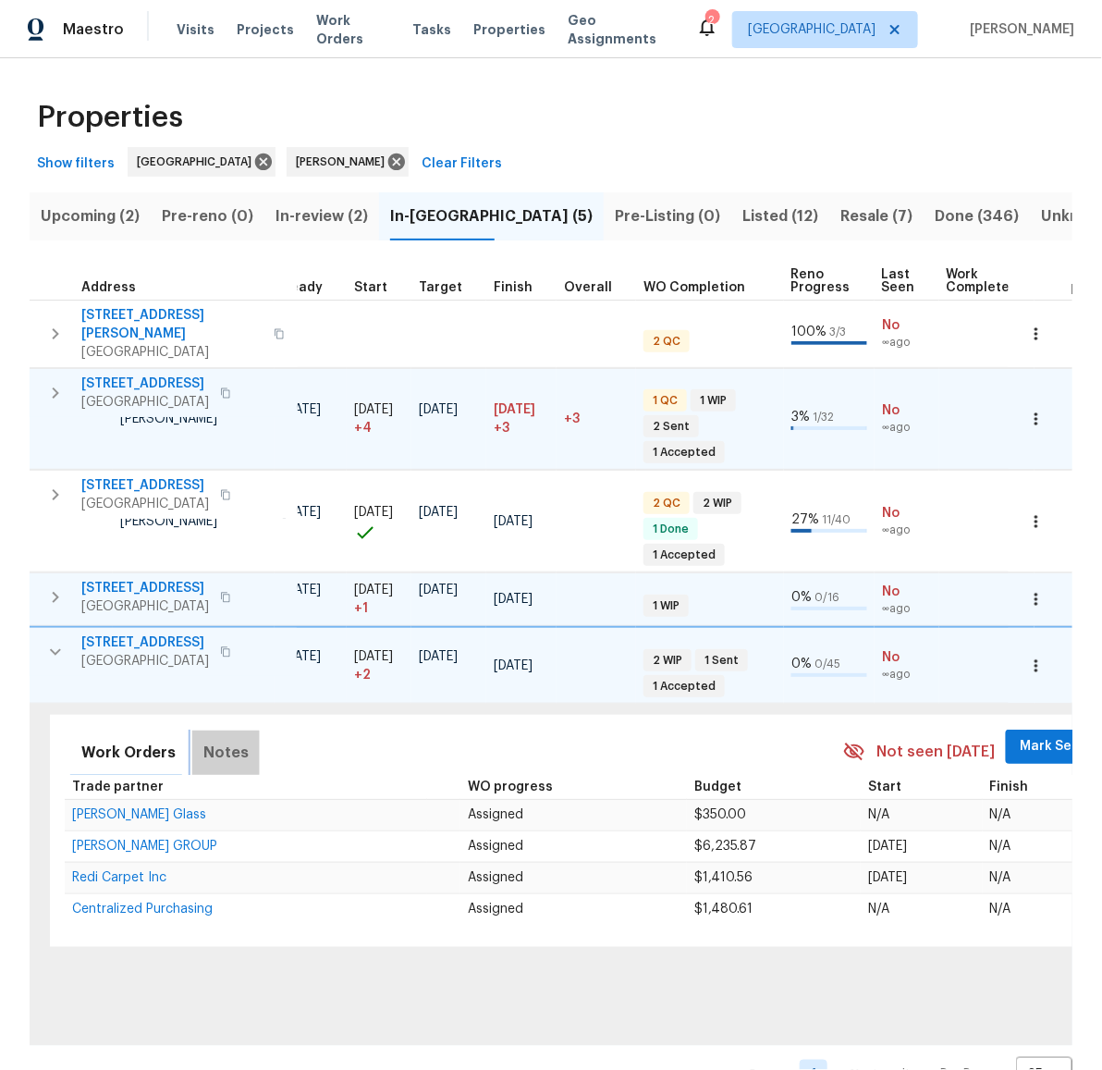
click at [228, 740] on span "Notes" at bounding box center [225, 753] width 45 height 26
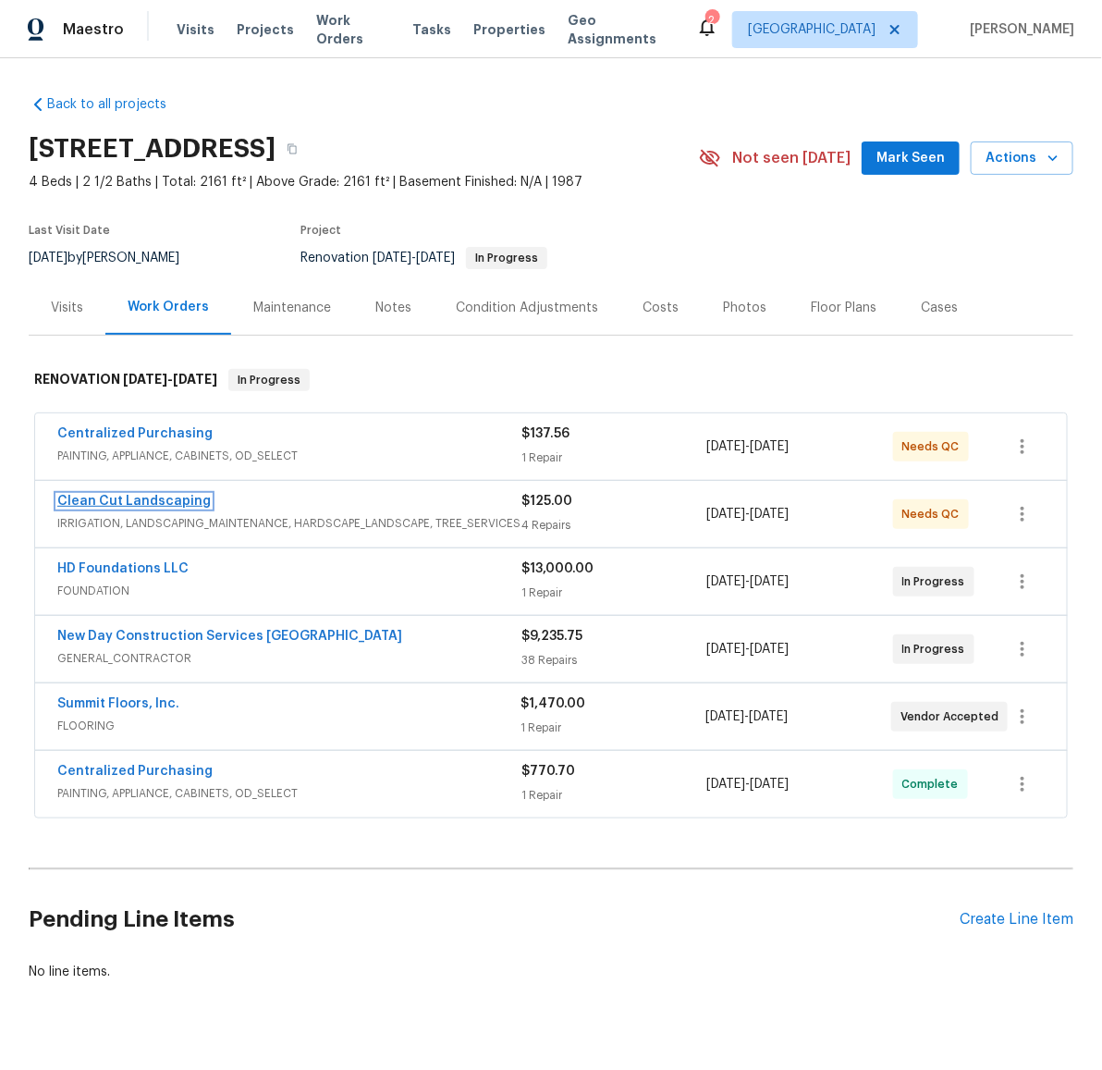
click at [126, 495] on link "Clean Cut Landscaping" at bounding box center [134, 501] width 154 height 13
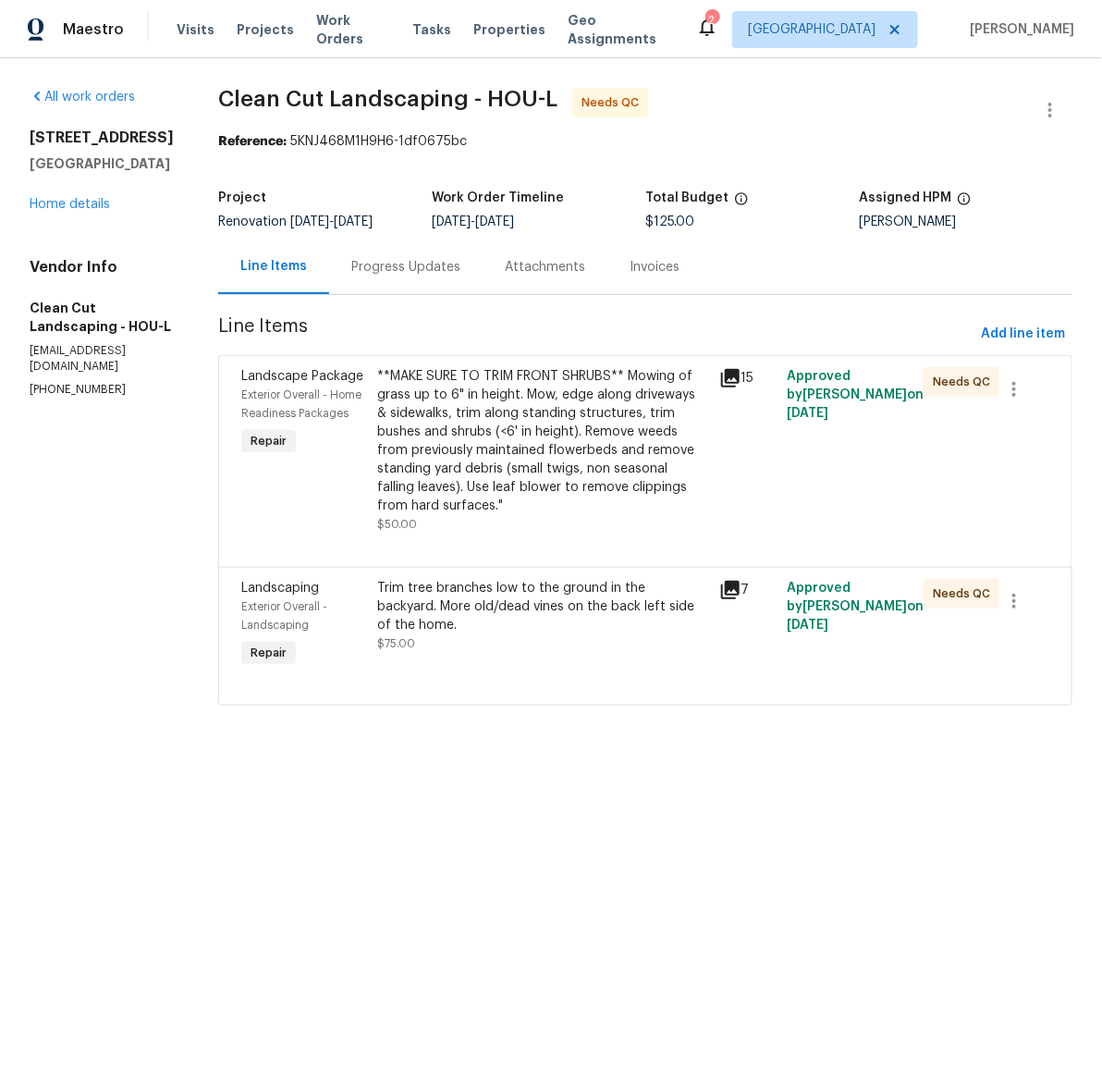
click at [547, 446] on div "**MAKE SURE TO TRIM FRONT SHRUBS** Mowing of grass up to 6" in height. Mow, edg…" at bounding box center [543, 441] width 330 height 148
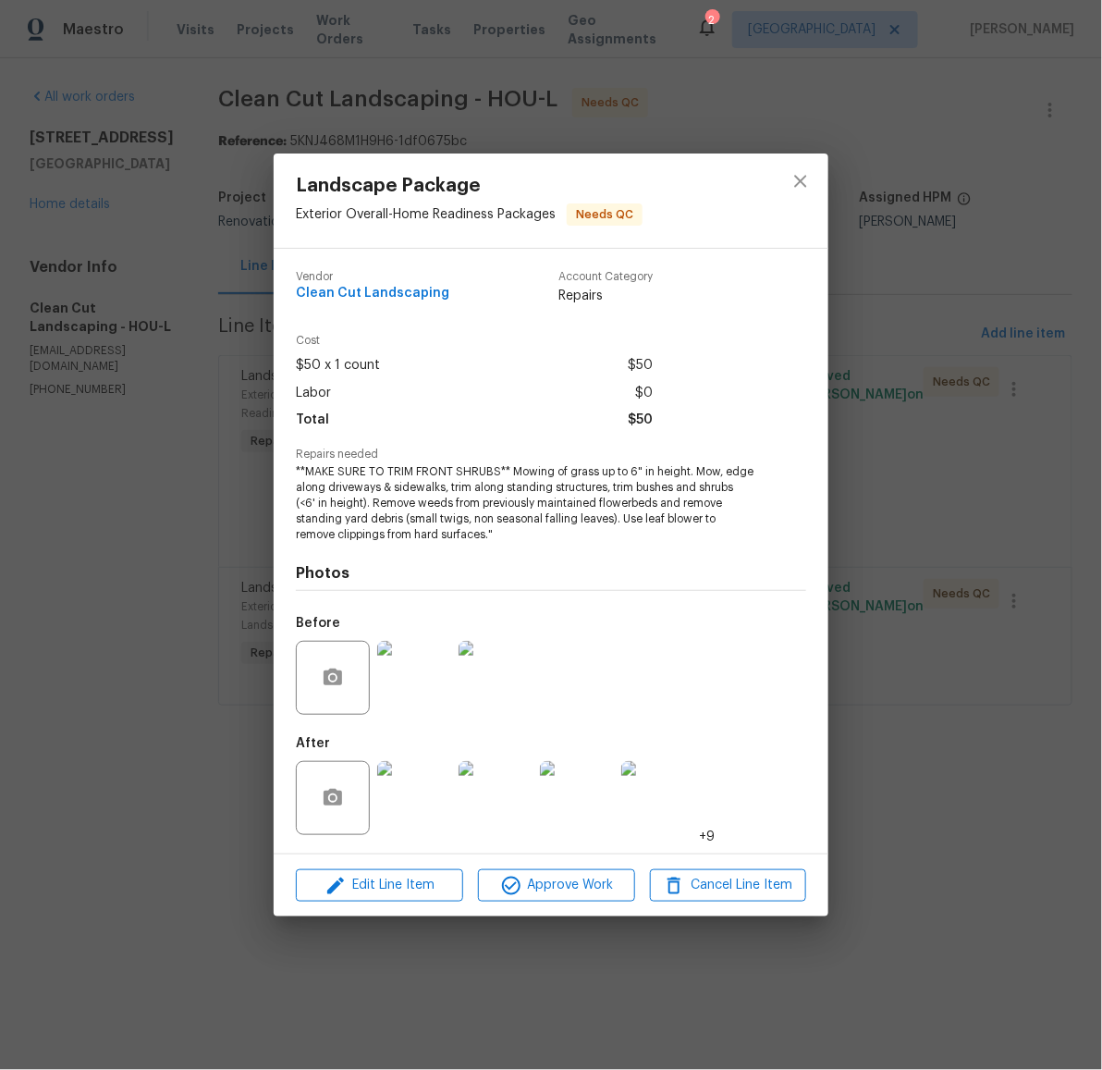
click at [407, 786] on img at bounding box center [414, 798] width 74 height 74
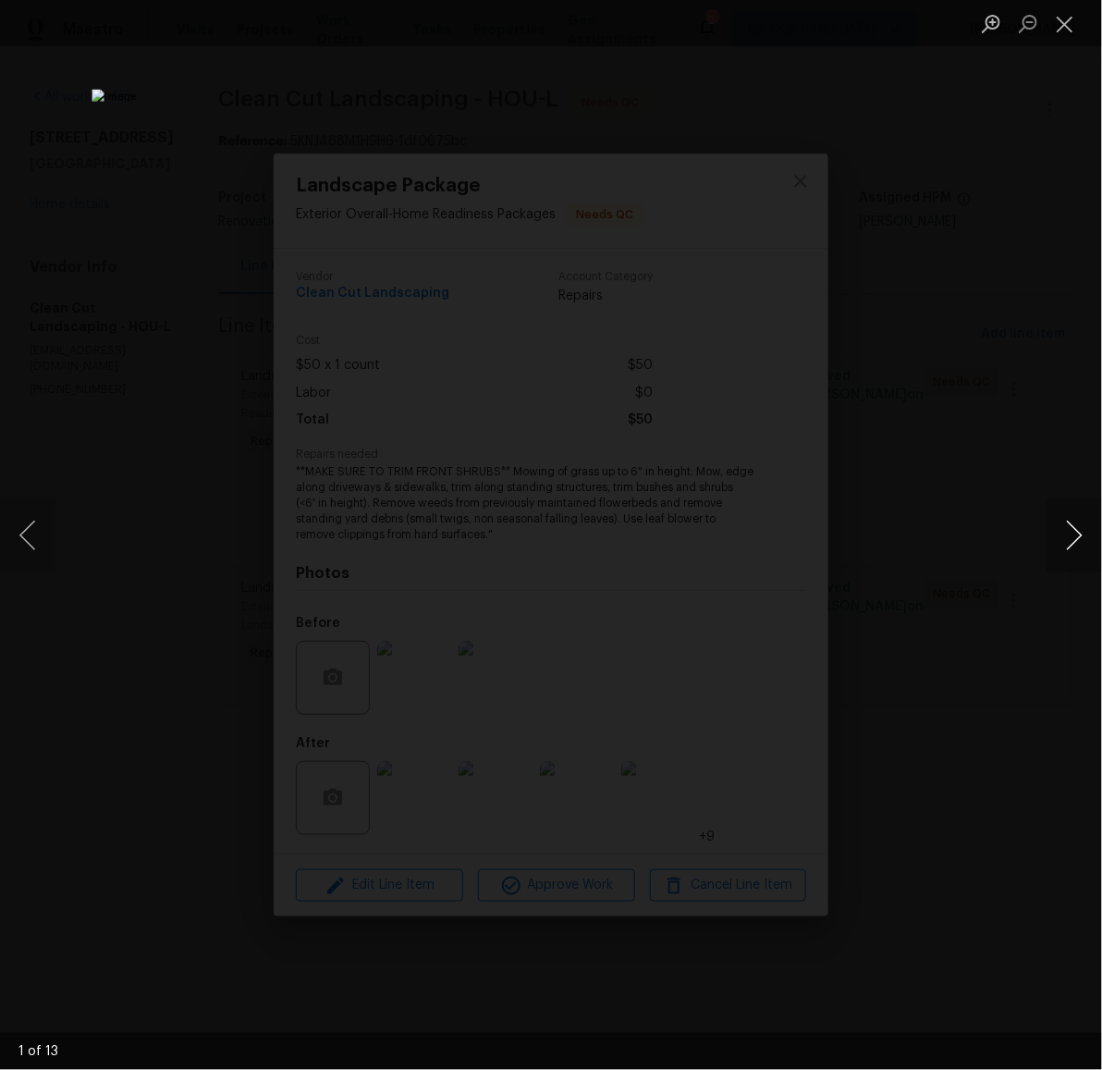
click at [1084, 535] on button "Next image" at bounding box center [1074, 535] width 55 height 74
click at [1070, 32] on button "Close lightbox" at bounding box center [1065, 23] width 37 height 32
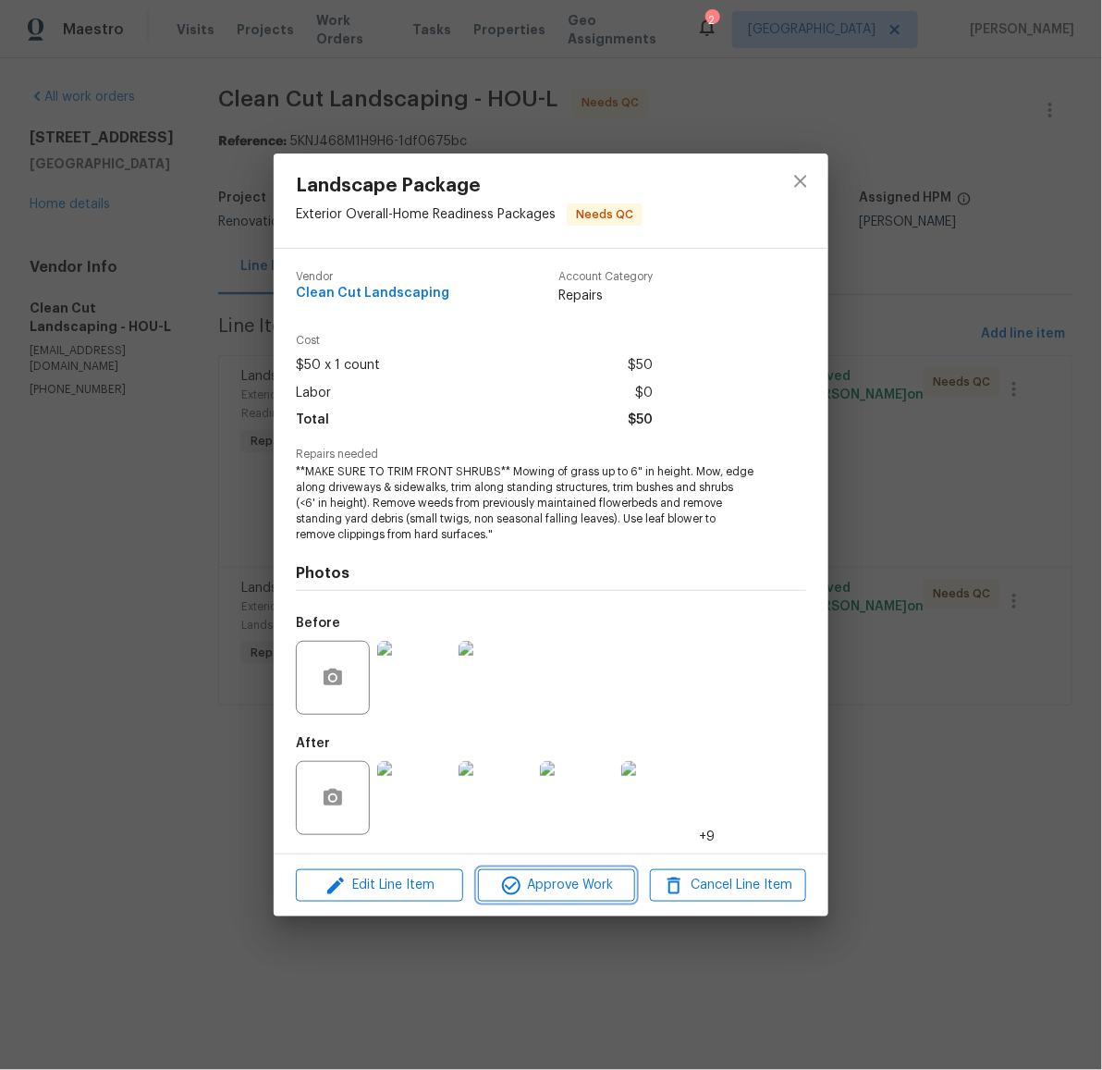
click at [544, 889] on span "Approve Work" at bounding box center [556, 885] width 145 height 23
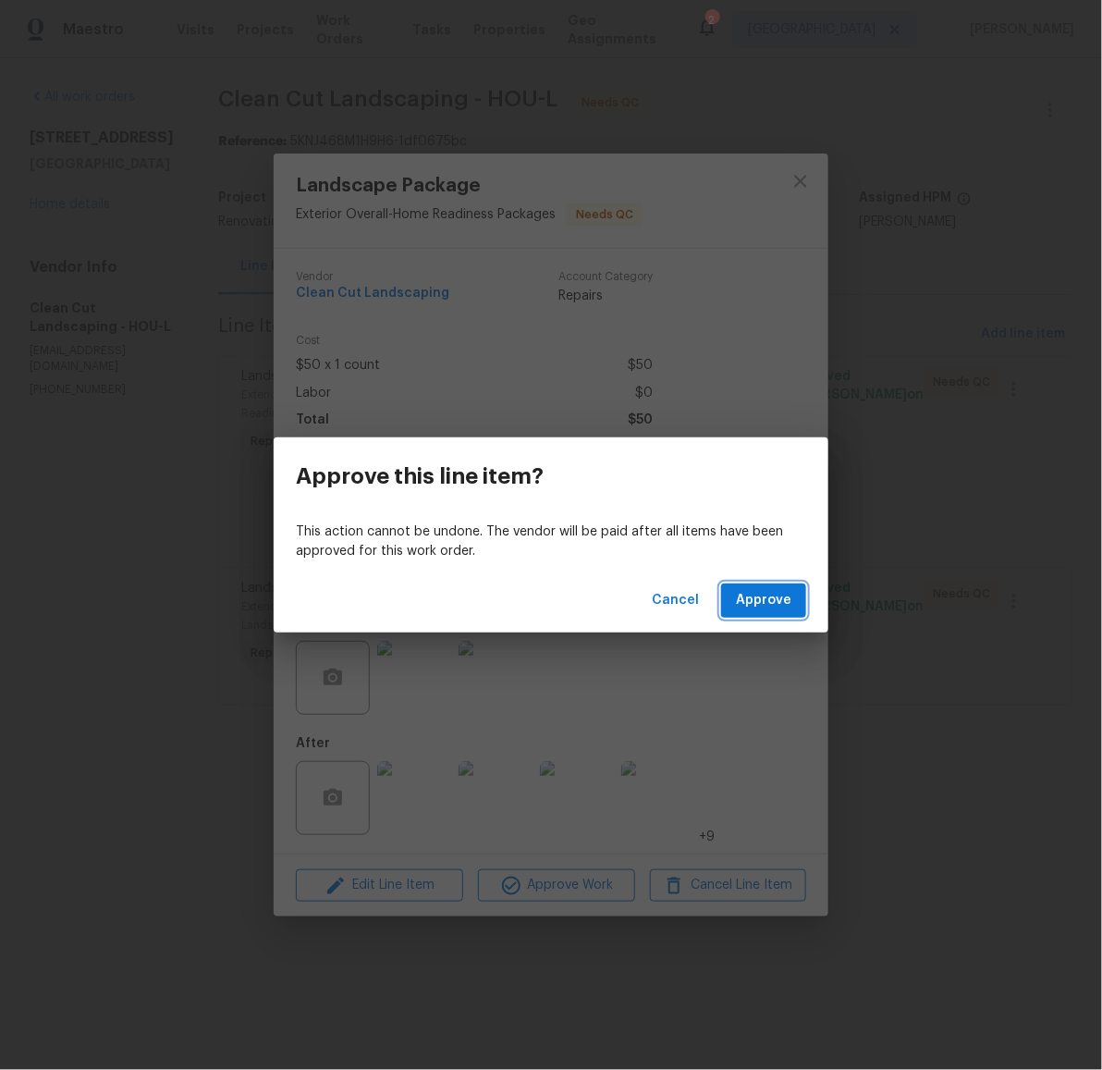
click at [755, 596] on span "Approve" at bounding box center [763, 600] width 55 height 23
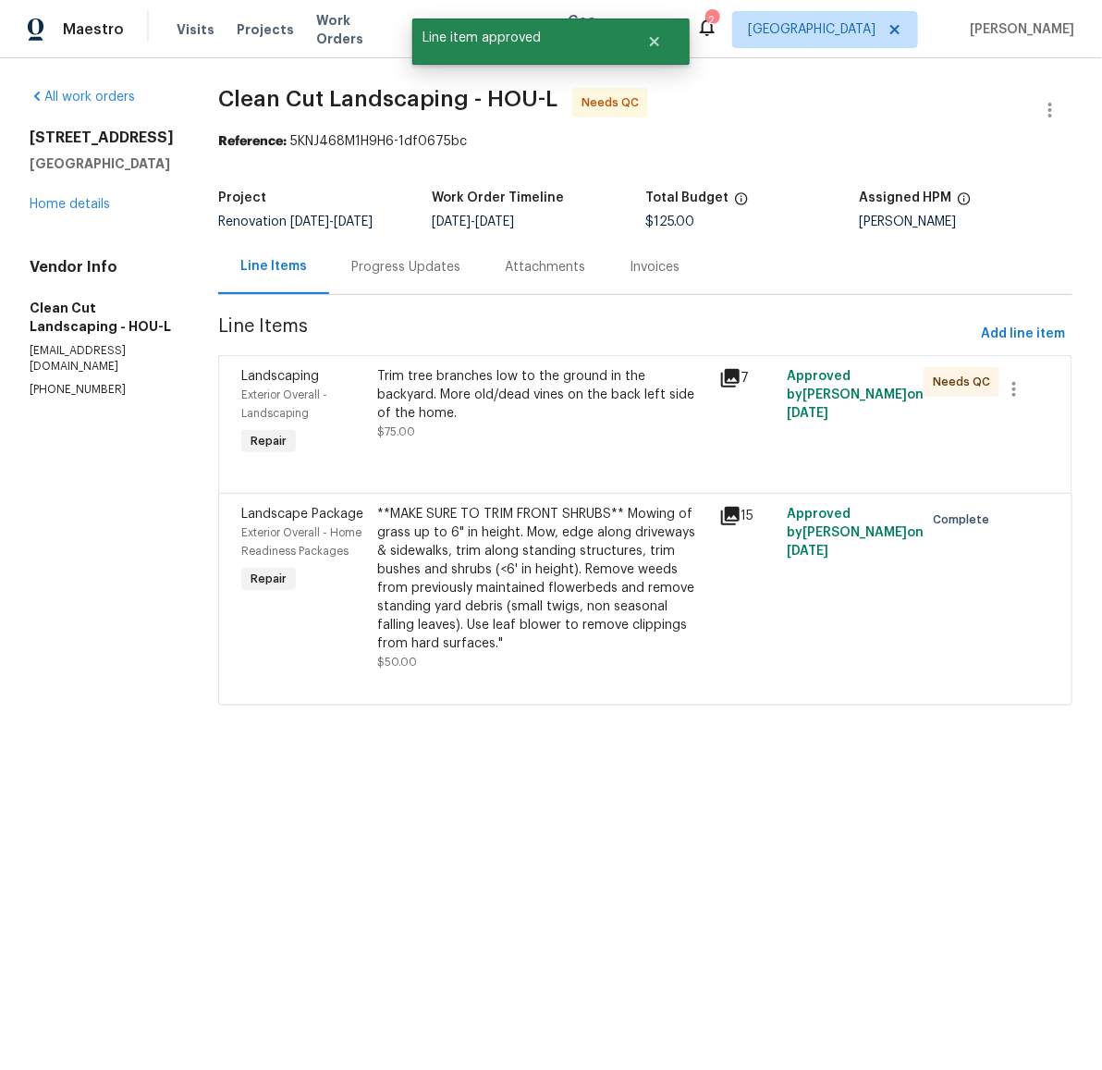
click at [529, 401] on div "Trim tree branches low to the ground in the backyard. More old/dead vines on th…" at bounding box center [543, 394] width 330 height 55
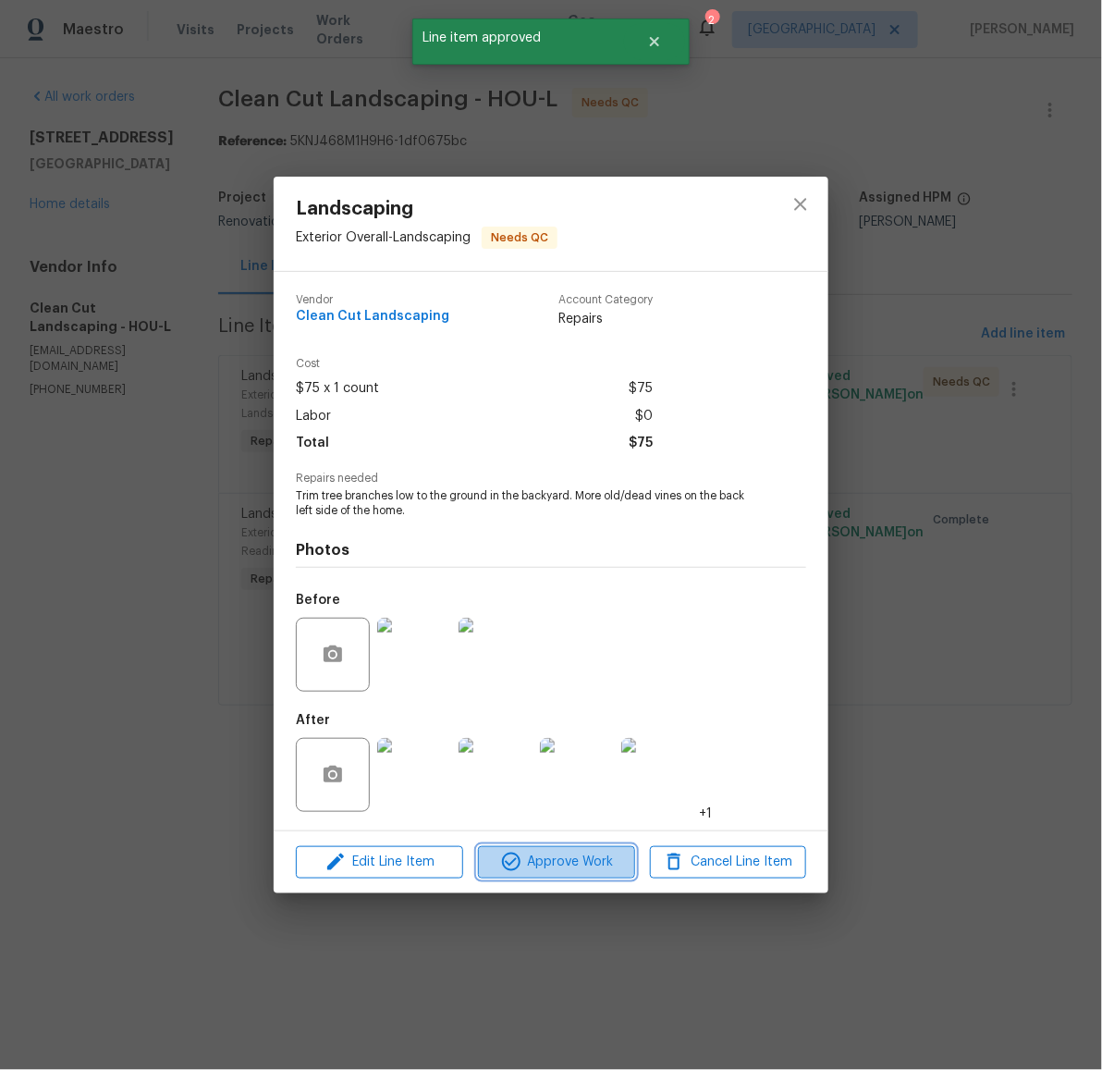
click at [576, 866] on span "Approve Work" at bounding box center [556, 862] width 145 height 23
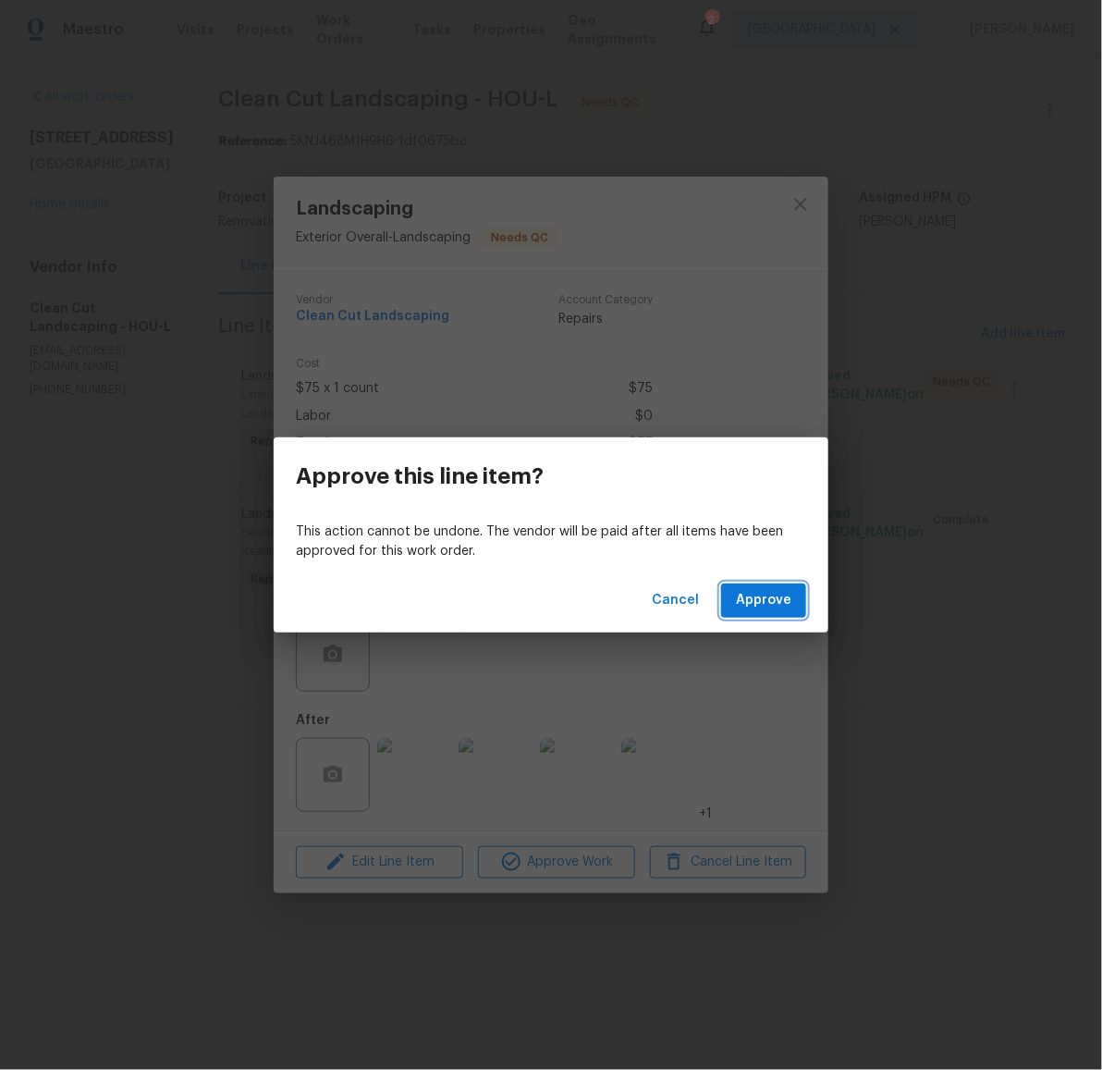
click at [788, 597] on span "Approve" at bounding box center [763, 600] width 55 height 23
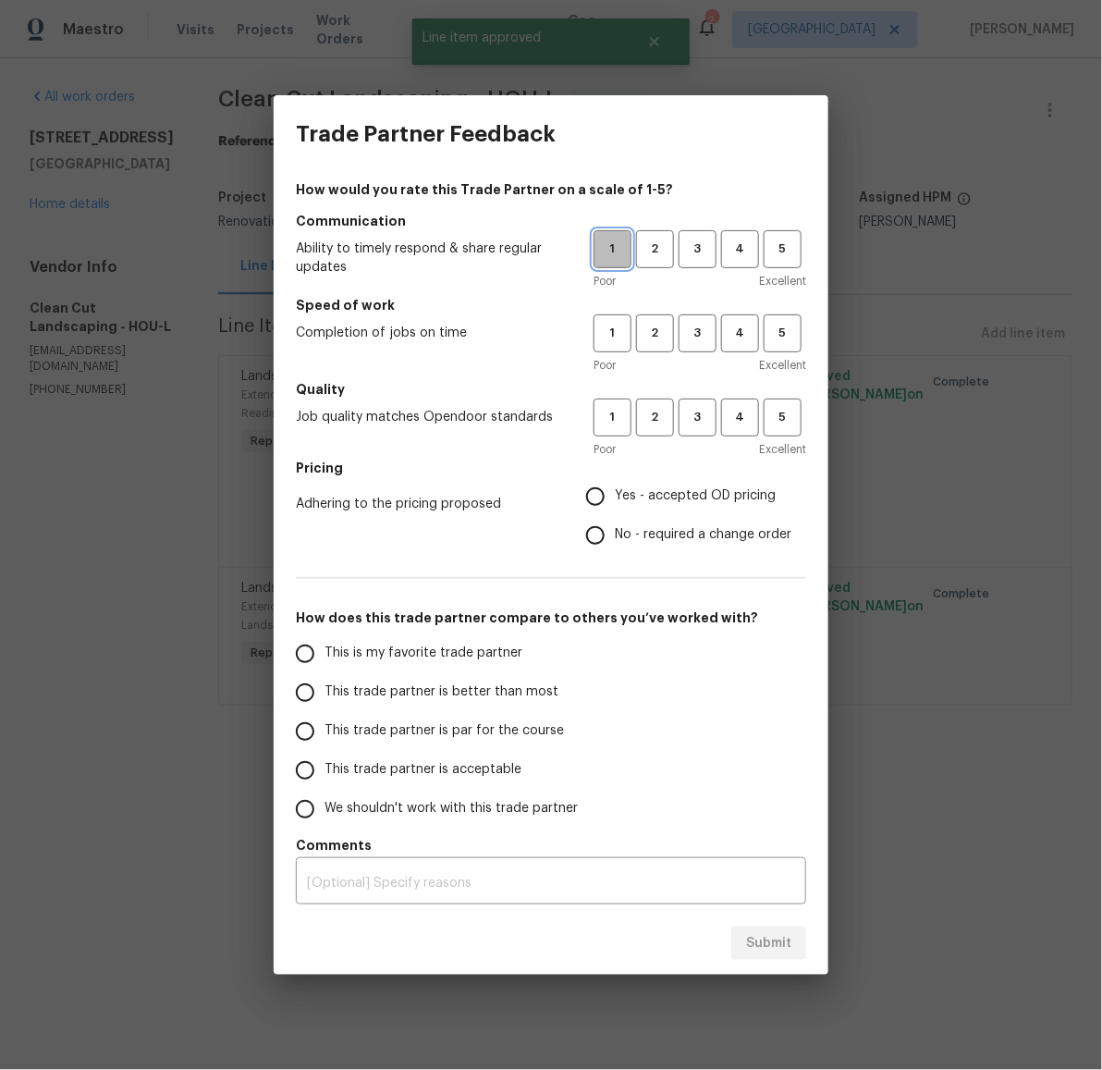
click at [608, 245] on span "1" at bounding box center [613, 249] width 34 height 21
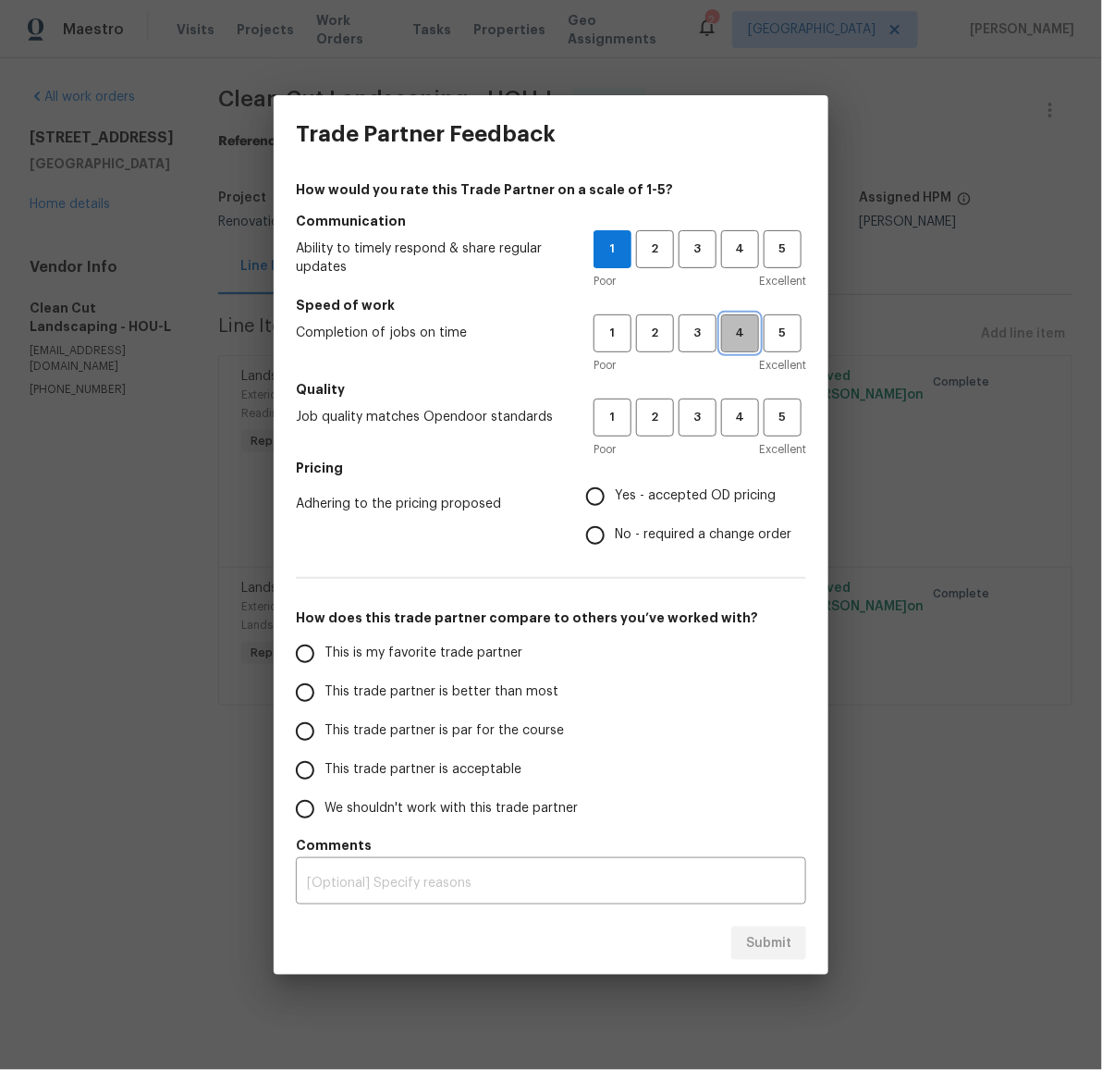
click at [742, 328] on span "4" at bounding box center [740, 333] width 34 height 21
click at [786, 413] on span "5" at bounding box center [783, 417] width 34 height 21
click at [688, 494] on span "Yes - accepted OD pricing" at bounding box center [695, 495] width 161 height 19
click at [615, 494] on input "Yes - accepted OD pricing" at bounding box center [595, 496] width 39 height 39
radio input "true"
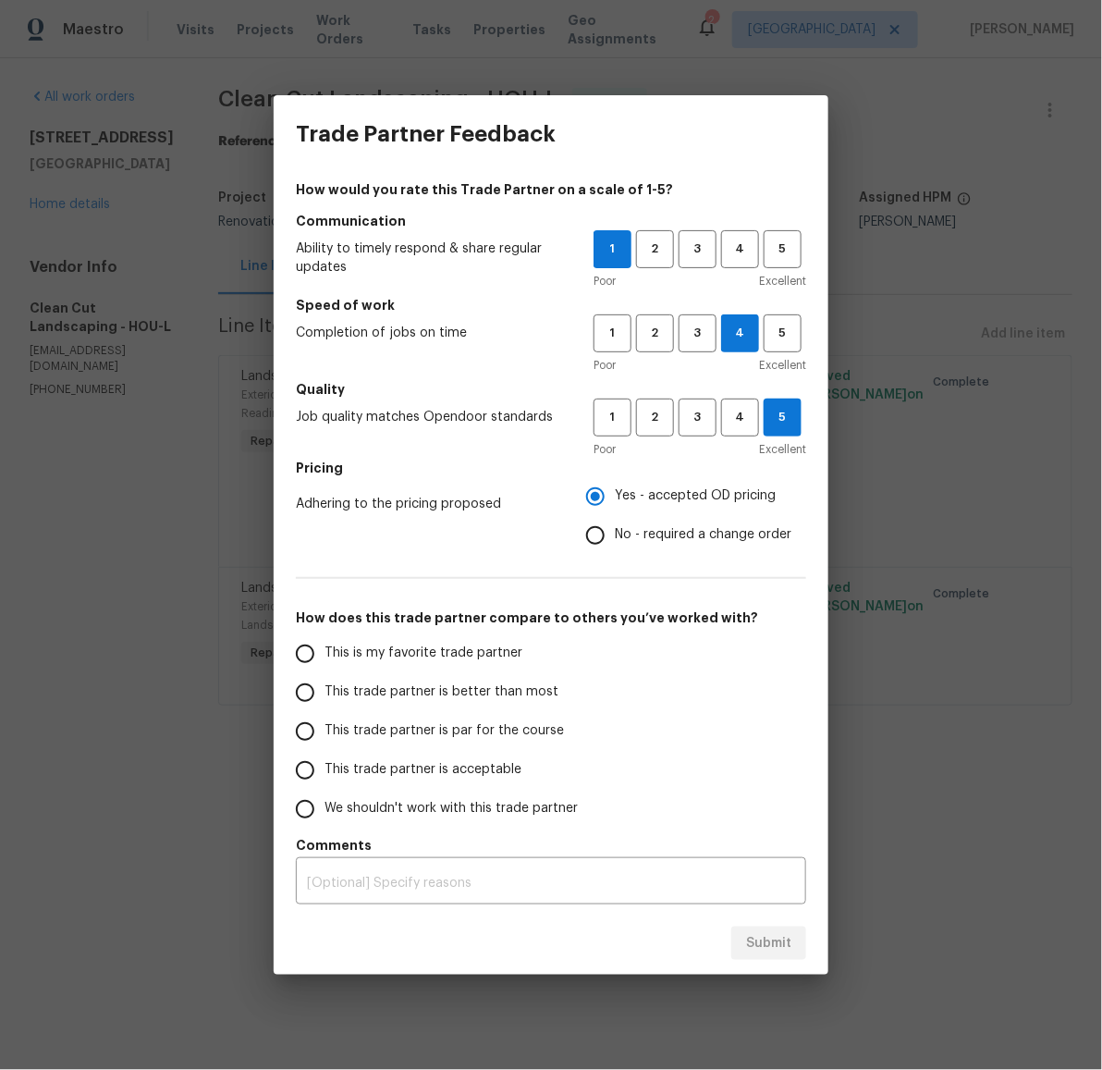
click at [428, 760] on span "This trade partner is acceptable" at bounding box center [423, 769] width 197 height 19
click at [325, 759] on input "This trade partner is acceptable" at bounding box center [305, 770] width 39 height 39
click at [772, 948] on span "Submit" at bounding box center [768, 943] width 45 height 23
radio input "true"
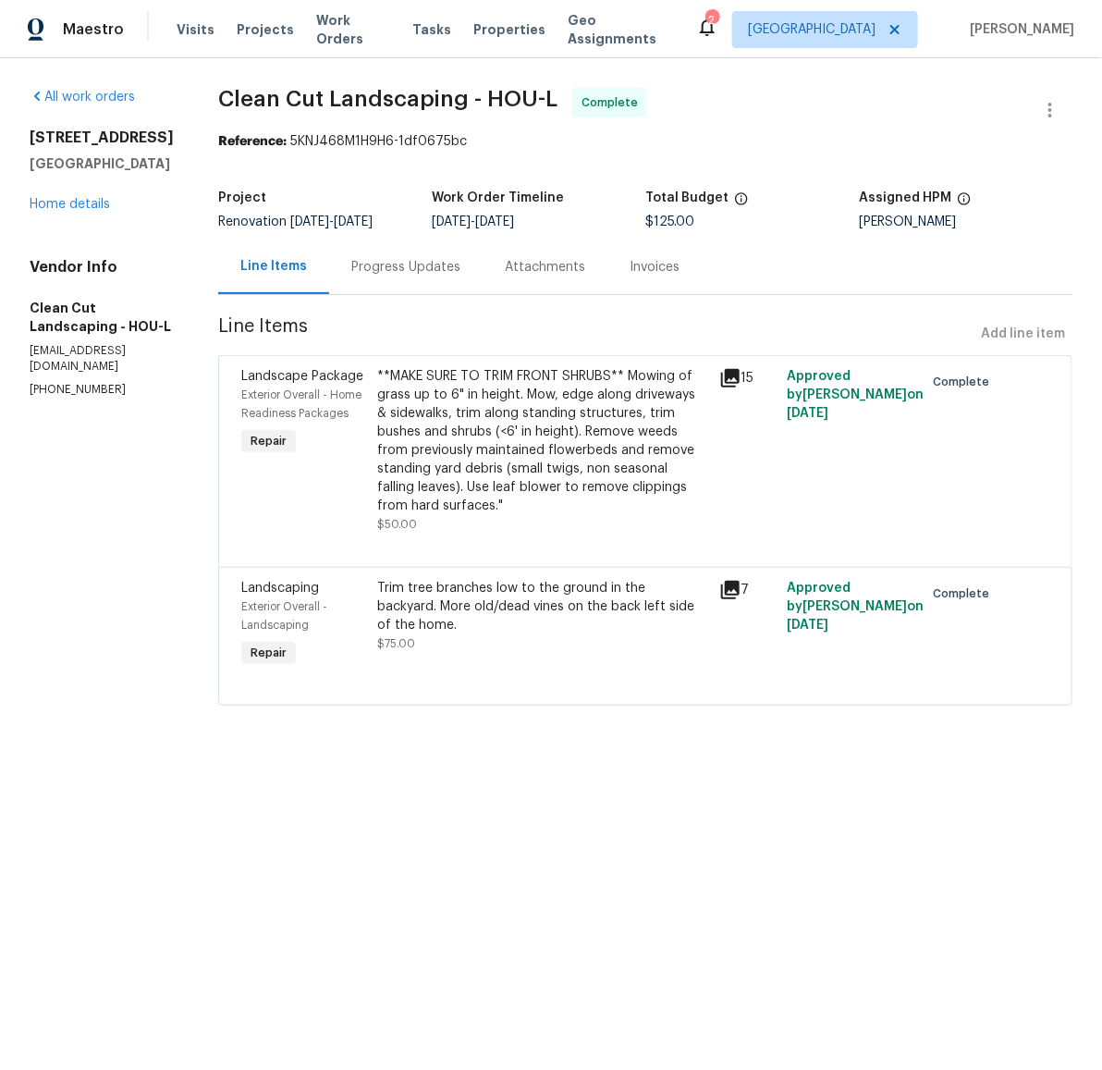
radio input "false"
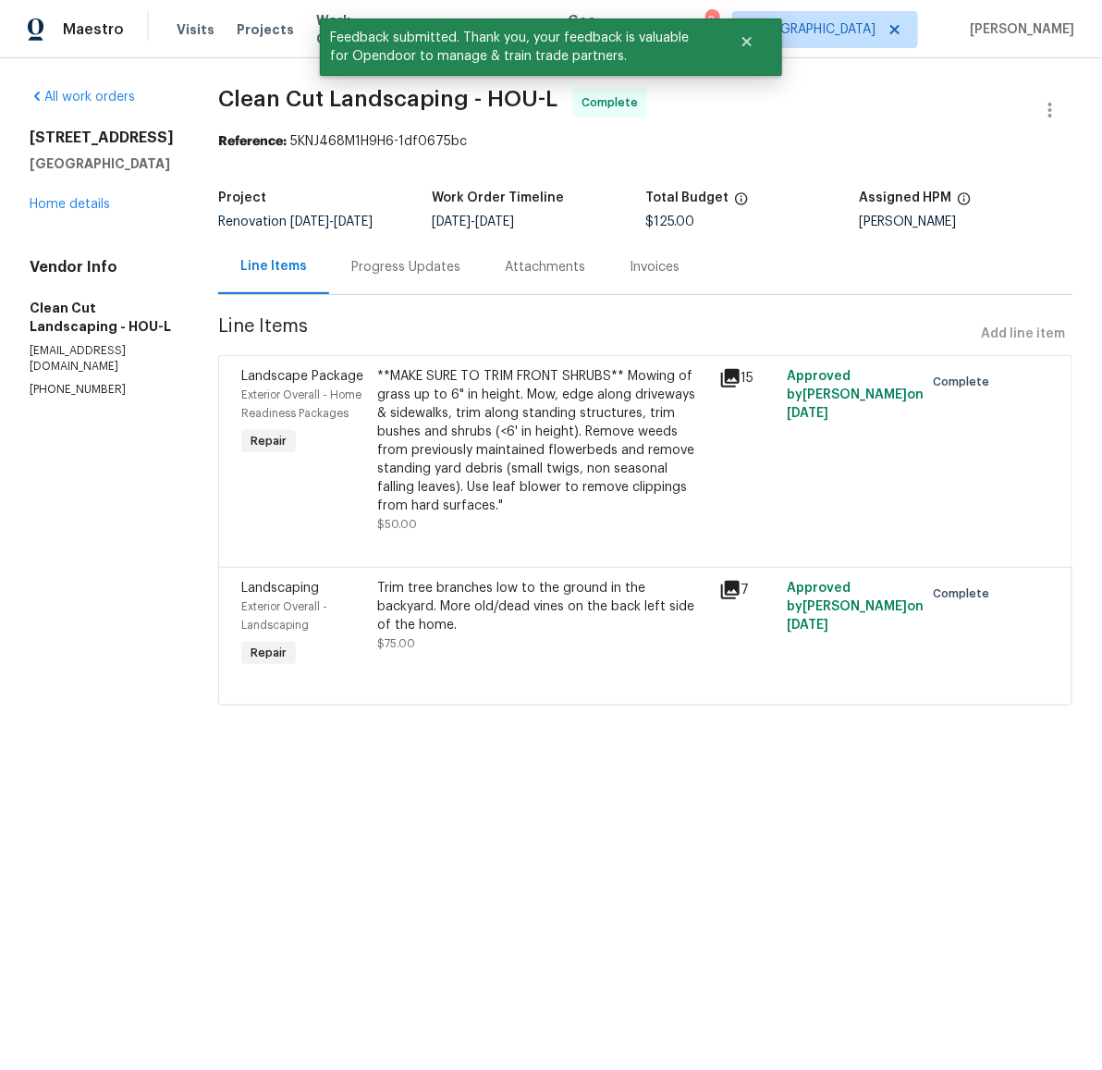
click at [92, 212] on div "14542 Circlewood Way Houston, TX 77062 Home details" at bounding box center [102, 171] width 144 height 85
click at [88, 204] on link "Home details" at bounding box center [70, 204] width 80 height 13
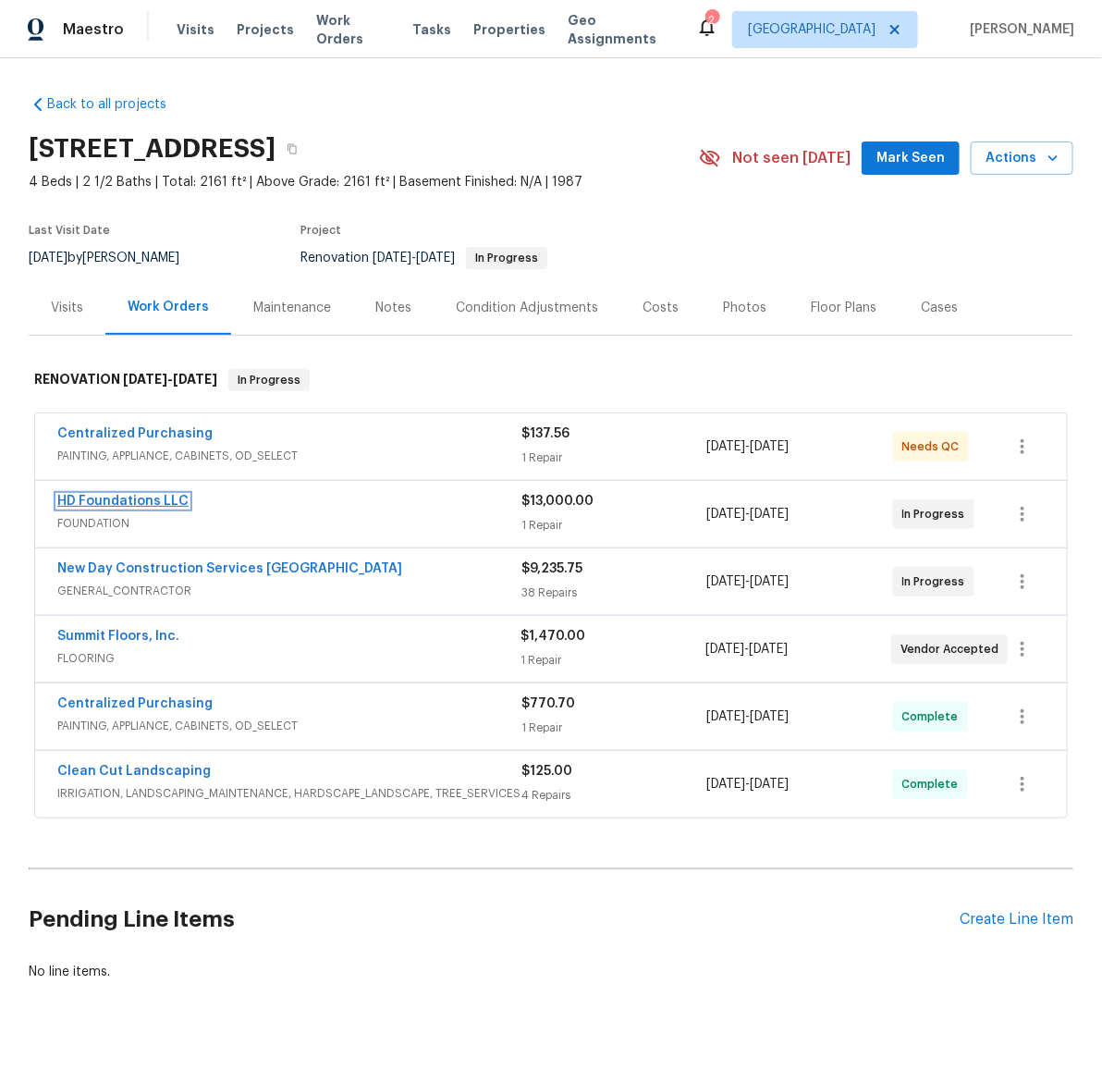
click at [129, 500] on link "HD Foundations LLC" at bounding box center [122, 501] width 131 height 13
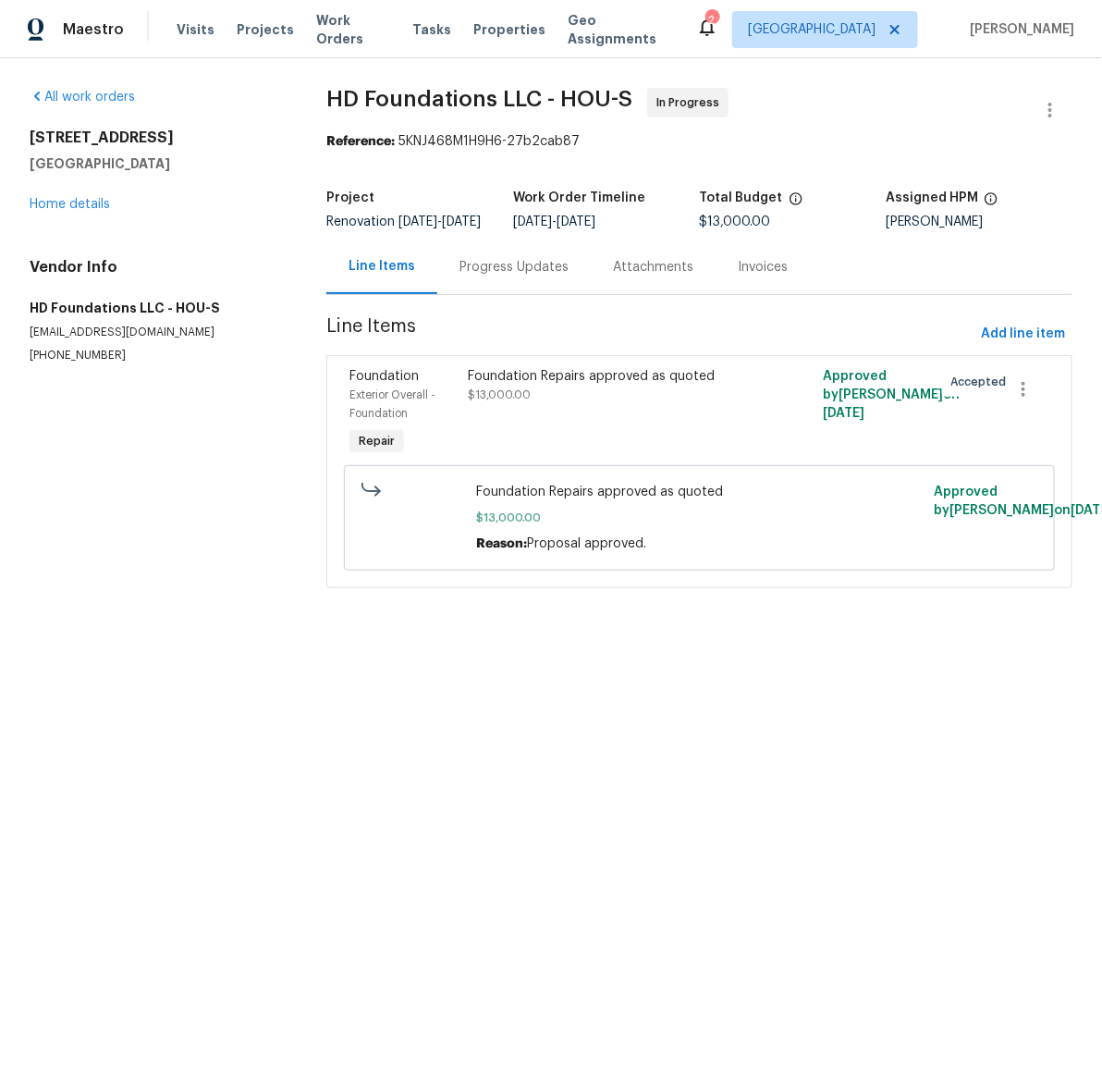
click at [532, 276] on div "Progress Updates" at bounding box center [514, 267] width 109 height 18
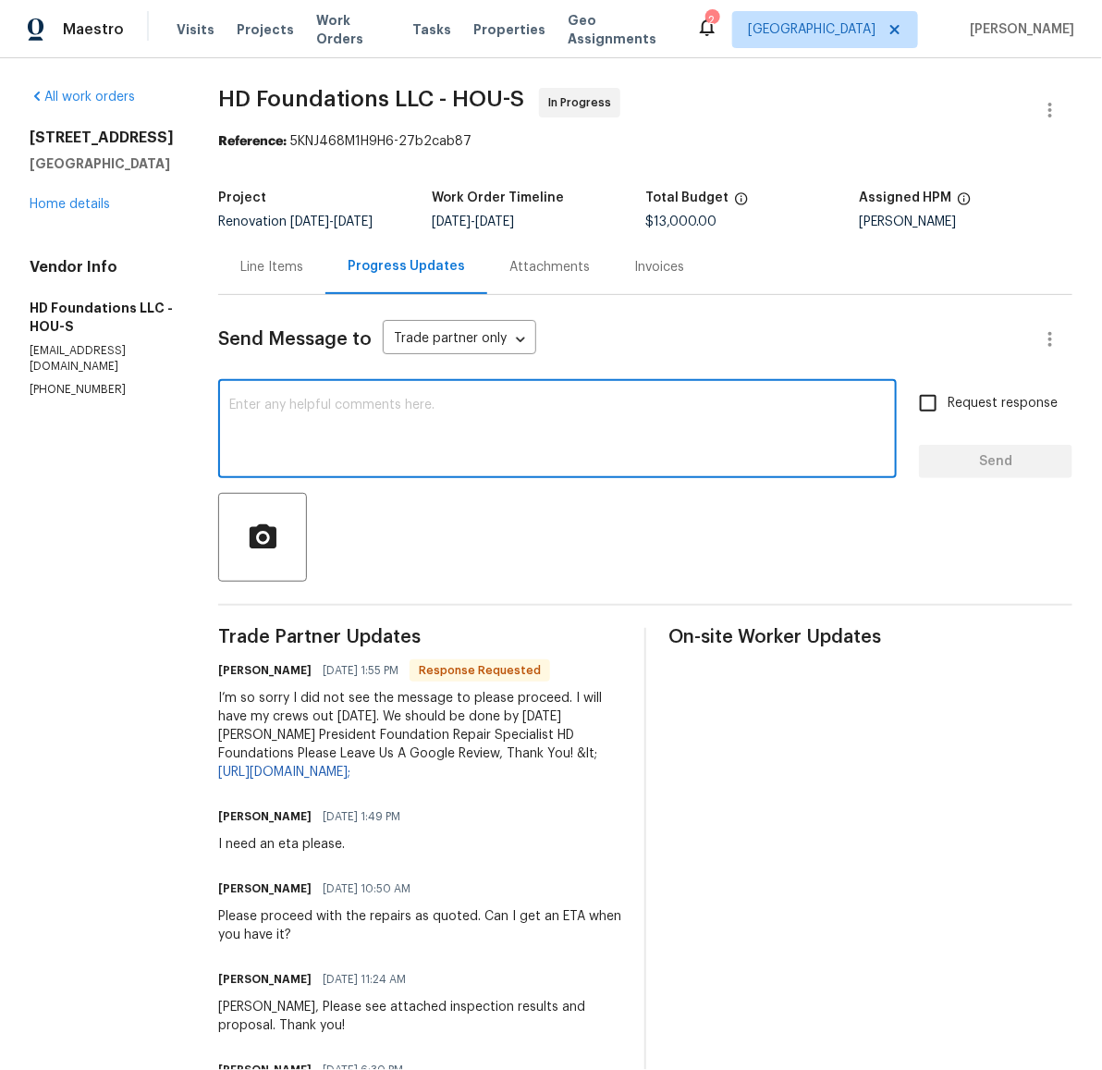
click at [514, 459] on textarea at bounding box center [557, 431] width 657 height 65
type textarea "Is this still on-track to be completed Saturday?"
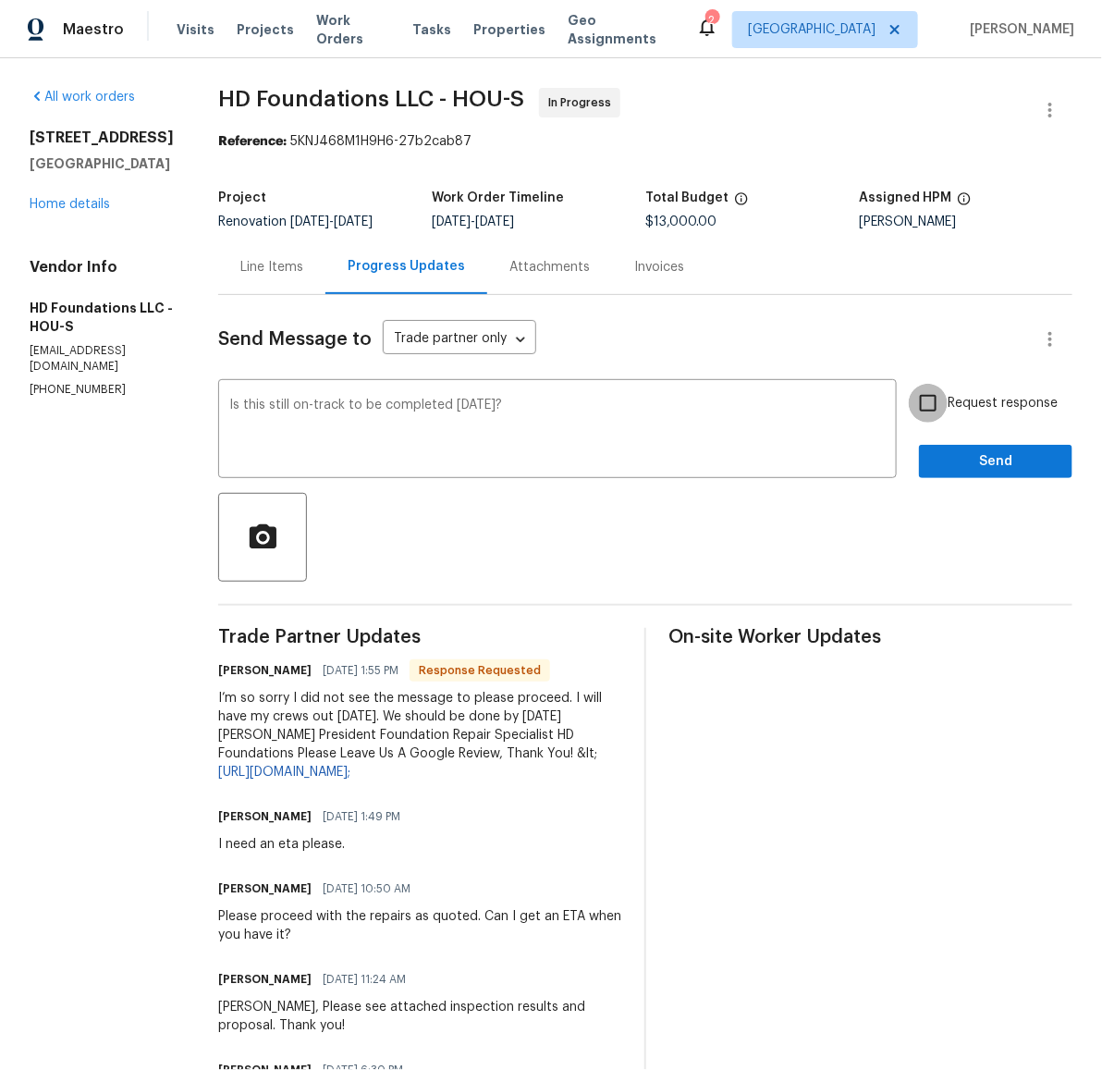
click at [916, 396] on input "Request response" at bounding box center [928, 403] width 39 height 39
checkbox input "true"
click at [969, 461] on span "Send" at bounding box center [996, 461] width 124 height 23
